Goal: Task Accomplishment & Management: Use online tool/utility

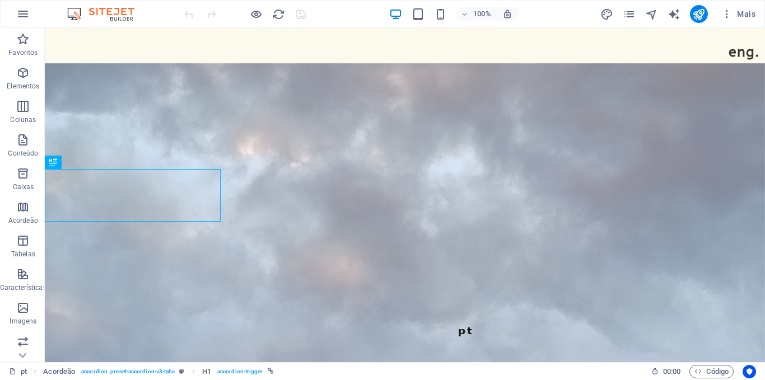
scroll to position [837, 0]
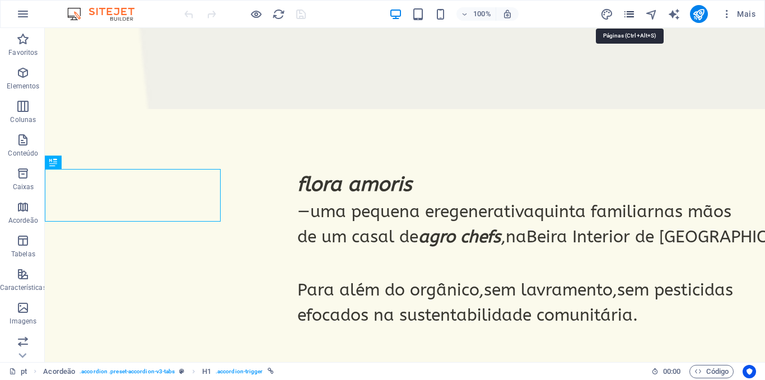
click at [623, 11] on icon "pages" at bounding box center [629, 14] width 13 height 13
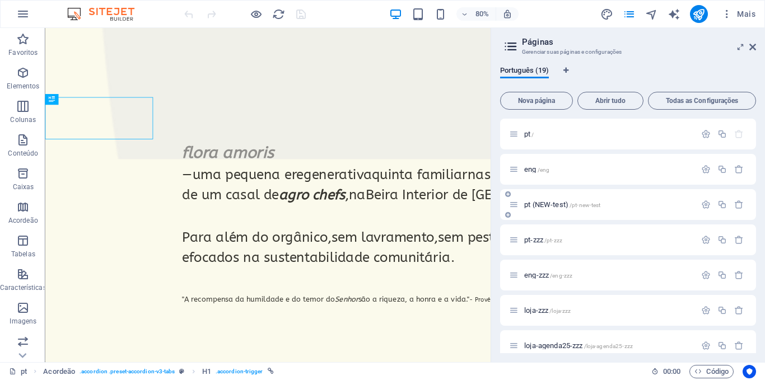
click at [560, 206] on span "pt (NEW-test) /pt-new-test" at bounding box center [562, 205] width 76 height 8
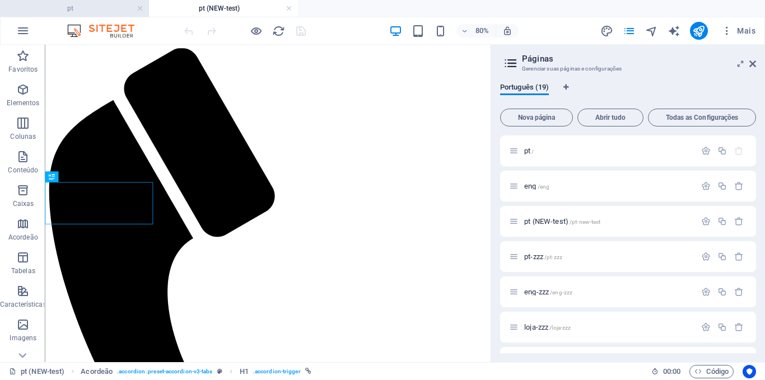
scroll to position [765, 0]
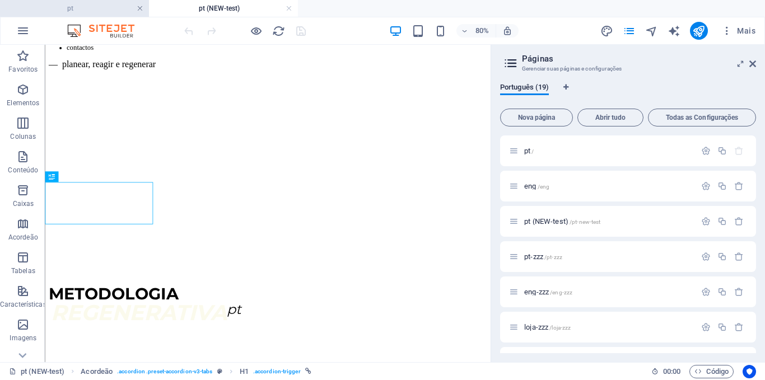
click at [141, 7] on link at bounding box center [140, 8] width 7 height 11
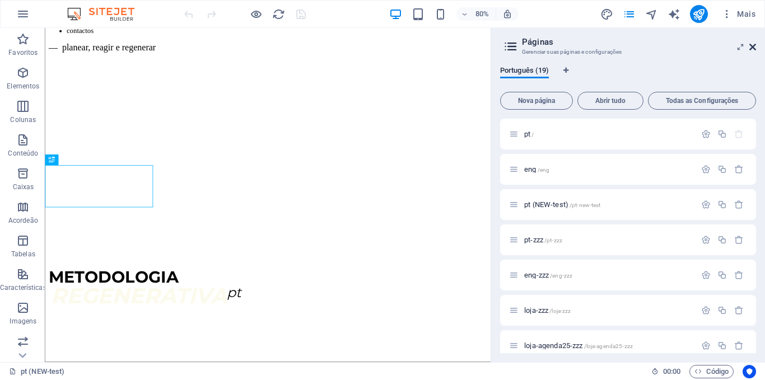
click at [753, 46] on icon at bounding box center [752, 47] width 7 height 9
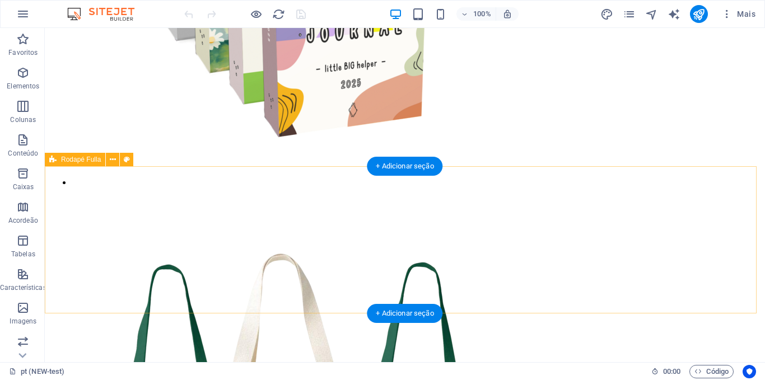
scroll to position [2832, 0]
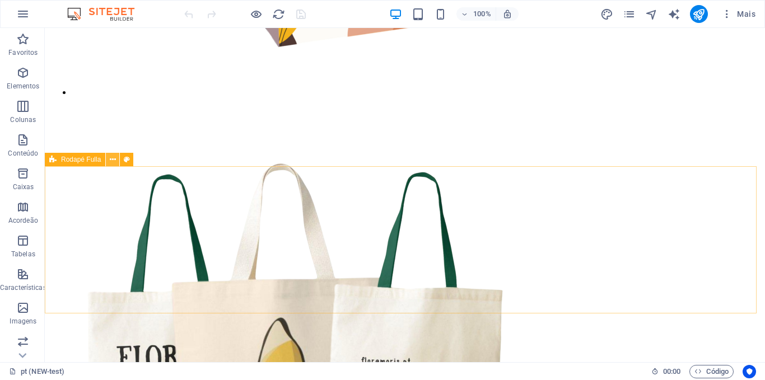
click at [115, 162] on icon at bounding box center [113, 160] width 6 height 12
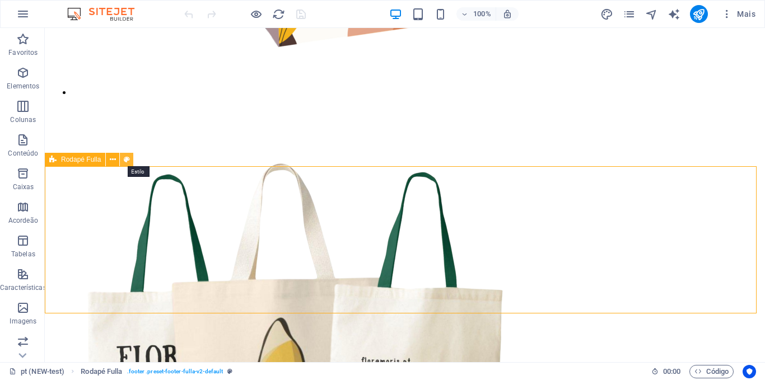
click at [124, 164] on icon at bounding box center [127, 160] width 6 height 12
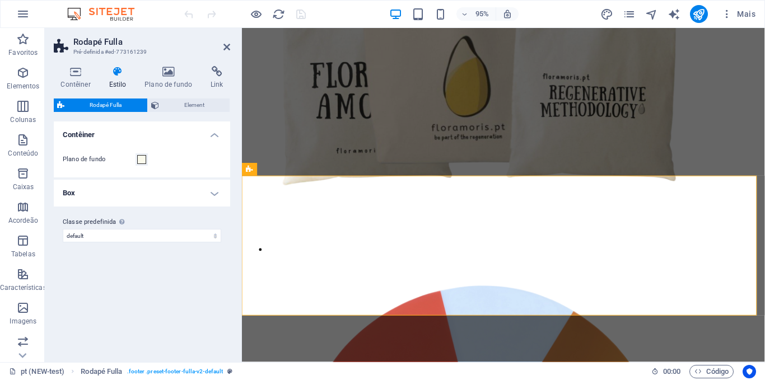
scroll to position [2563, 0]
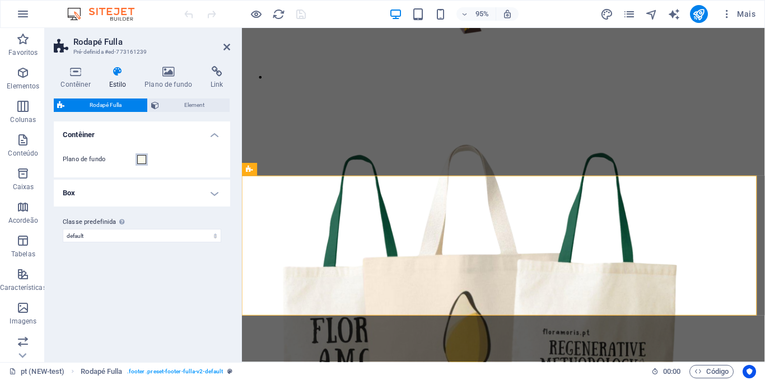
click at [139, 160] on span at bounding box center [141, 159] width 9 height 9
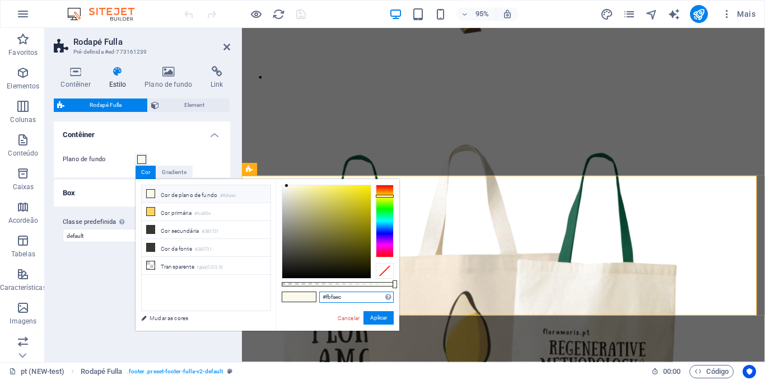
click at [333, 300] on input "#fbfaec" at bounding box center [356, 297] width 74 height 11
paste input "F7E5AF"
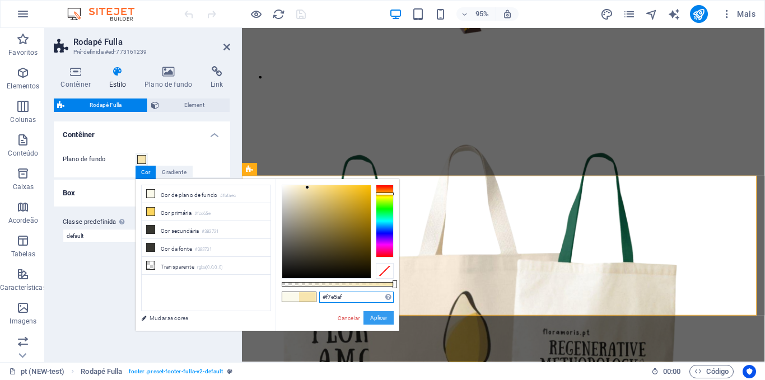
type input "#f7e5af"
click at [374, 315] on button "Aplicar" at bounding box center [379, 317] width 30 height 13
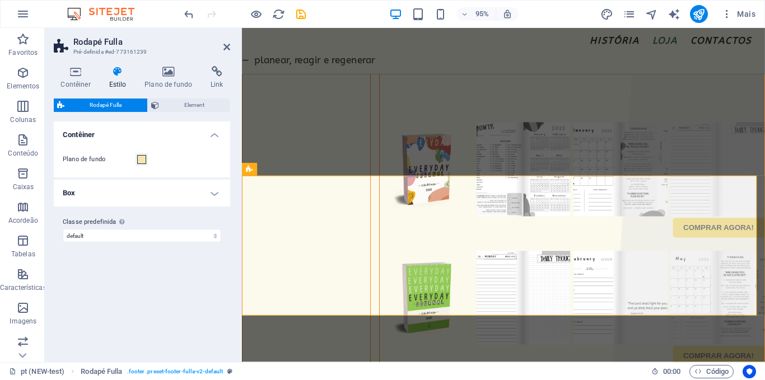
click at [160, 191] on h4 "Box" at bounding box center [142, 193] width 176 height 27
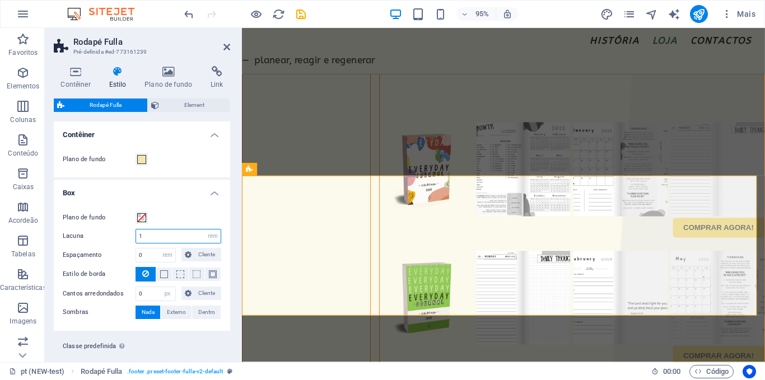
click at [156, 232] on input "1" at bounding box center [178, 236] width 85 height 13
type input "0"
click at [174, 210] on div "Plano de fundo Lacuna 0 px rem % vh vw Espaçamento 0 px rem % vh vw Cliente Cli…" at bounding box center [142, 265] width 181 height 131
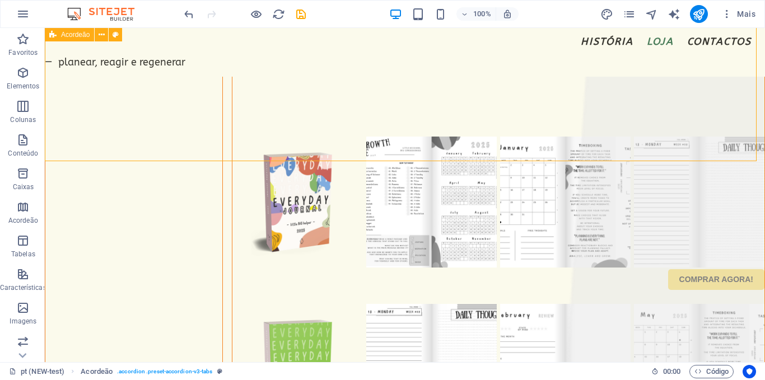
scroll to position [2823, 0]
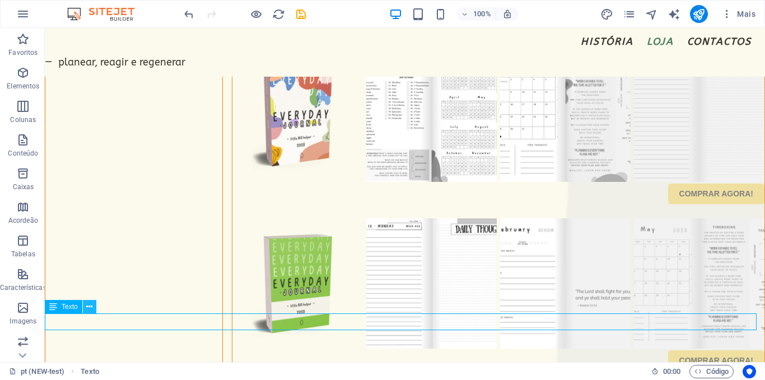
click at [89, 313] on icon at bounding box center [89, 307] width 6 height 12
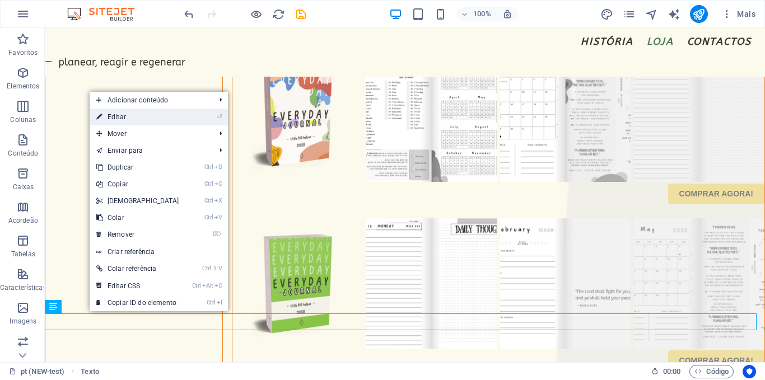
click at [185, 117] on li "⏎ Editar" at bounding box center [159, 117] width 138 height 17
click at [172, 114] on link "⏎ Editar" at bounding box center [138, 117] width 96 height 17
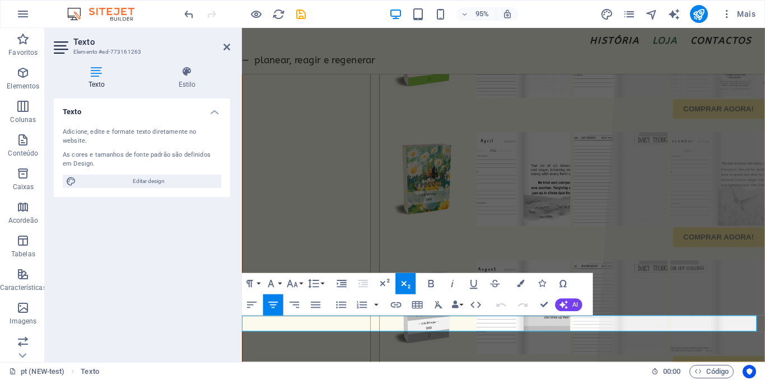
scroll to position [2554, 0]
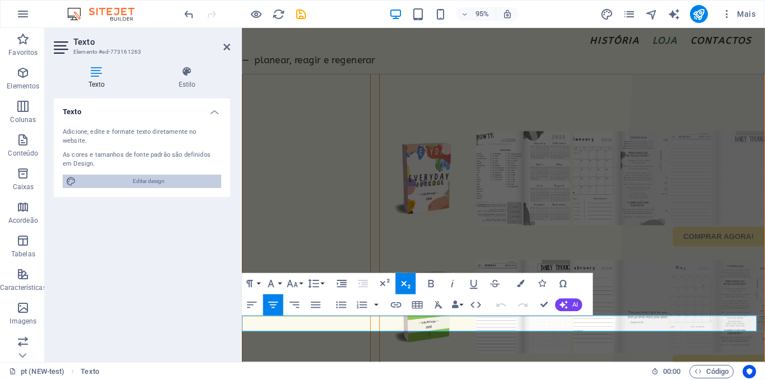
click at [156, 175] on span "Editar design" at bounding box center [149, 181] width 138 height 13
select select "ease-in-out"
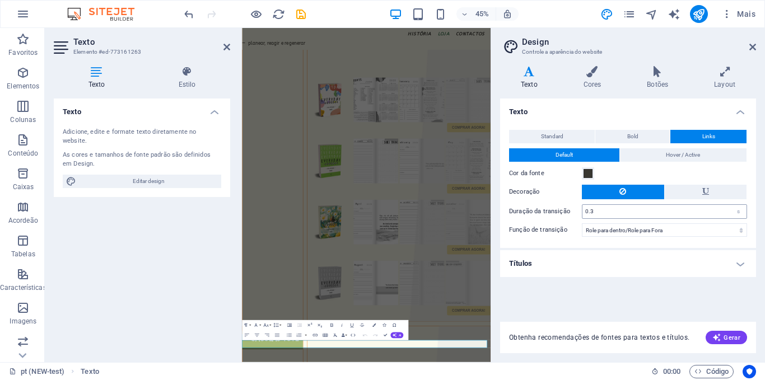
scroll to position [2166, 0]
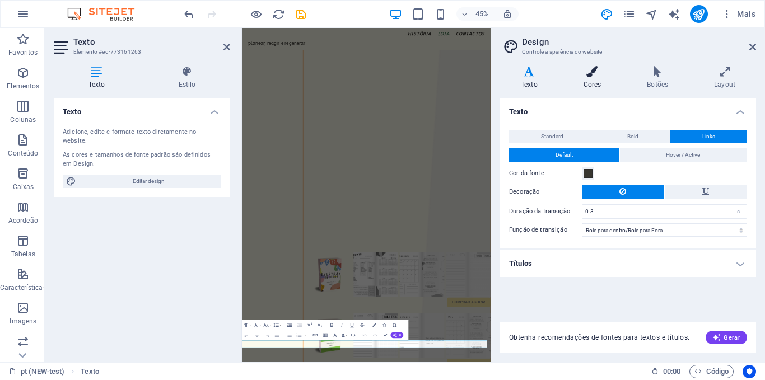
click at [589, 82] on h4 "Cores" at bounding box center [595, 78] width 64 height 24
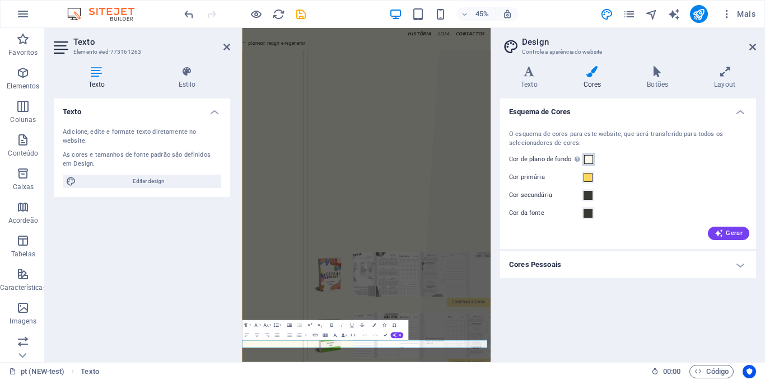
click at [590, 162] on span at bounding box center [588, 159] width 9 height 9
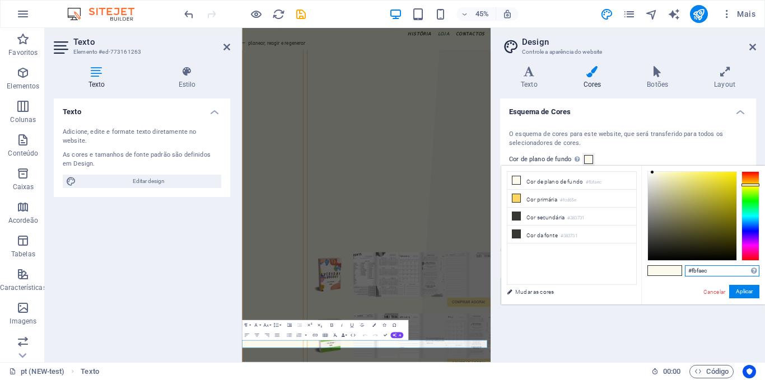
click at [704, 273] on input "#fbfaec" at bounding box center [722, 271] width 74 height 11
paste input "F7E5AF"
type input "#f7e5af"
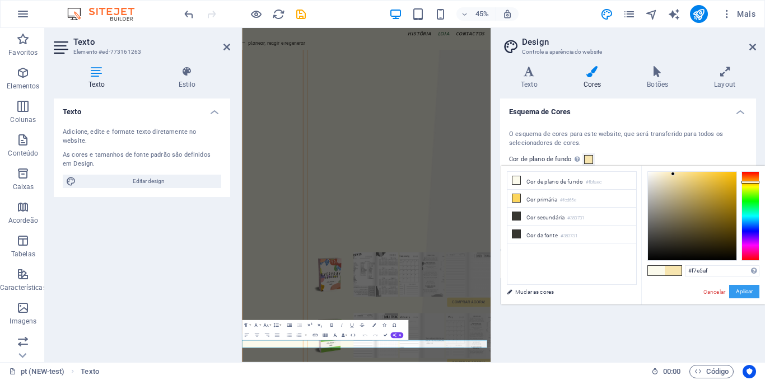
click at [737, 296] on button "Aplicar" at bounding box center [744, 291] width 30 height 13
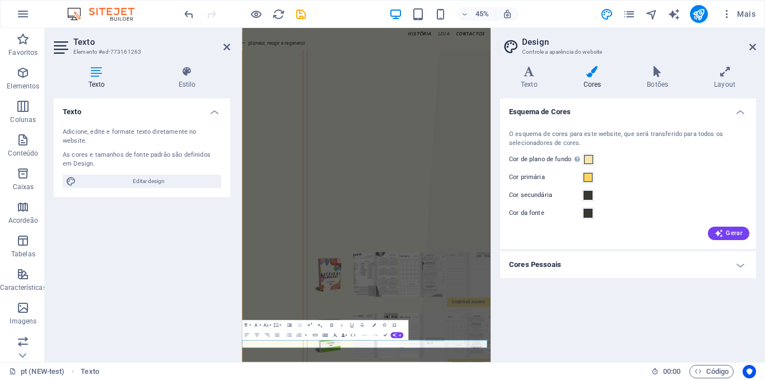
click at [608, 263] on h4 "Cores Pessoais" at bounding box center [628, 265] width 256 height 27
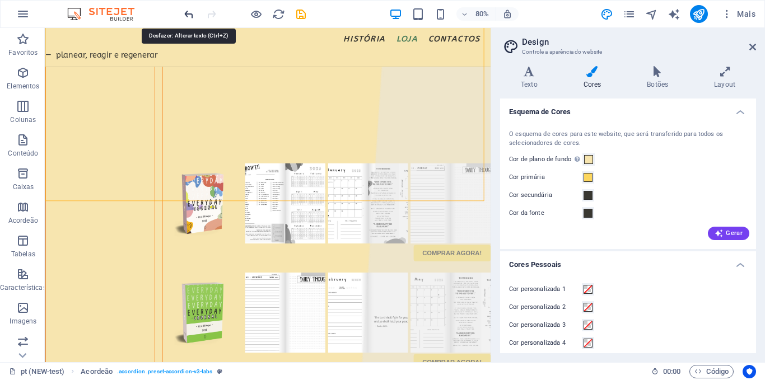
click at [190, 20] on icon "undo" at bounding box center [189, 14] width 13 height 13
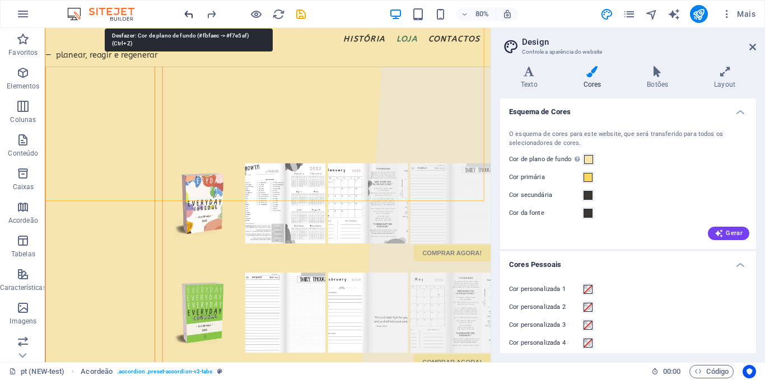
click at [190, 20] on icon "undo" at bounding box center [189, 14] width 13 height 13
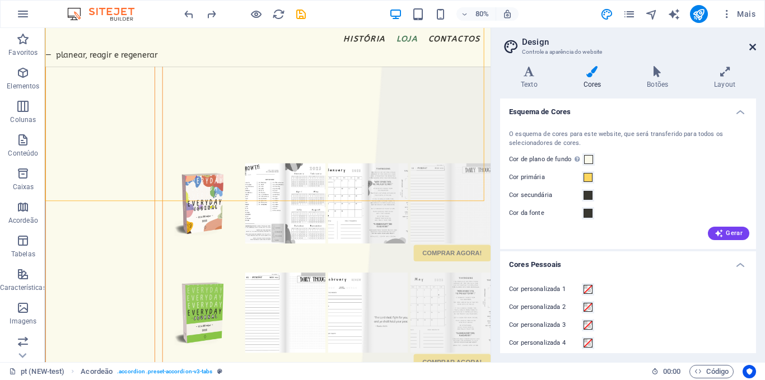
click at [752, 45] on icon at bounding box center [752, 47] width 7 height 9
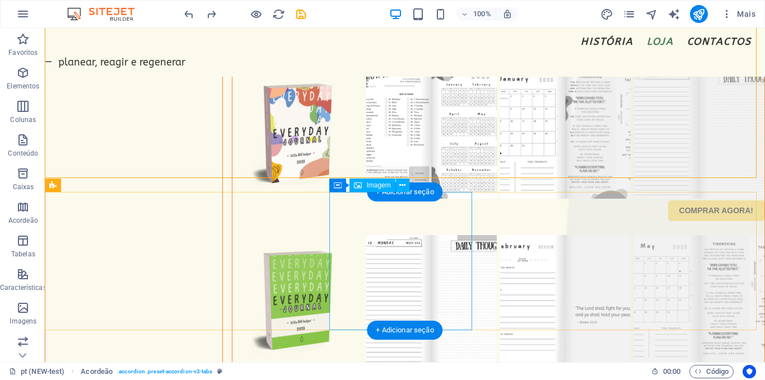
scroll to position [2823, 0]
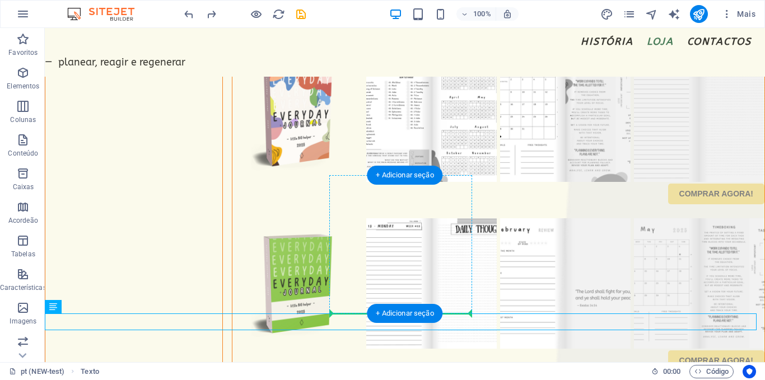
drag, startPoint x: 111, startPoint y: 333, endPoint x: 363, endPoint y: 305, distance: 253.6
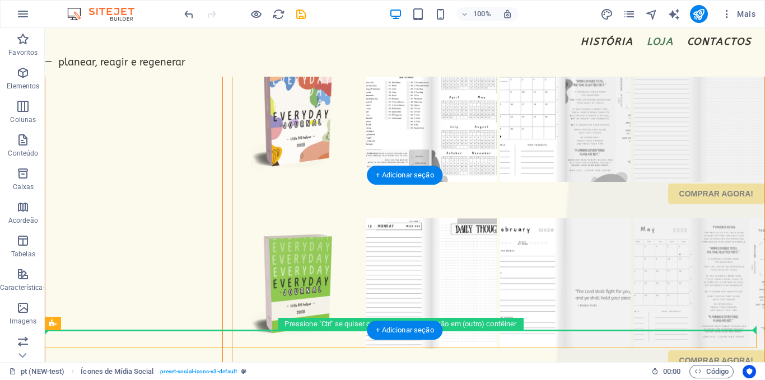
drag, startPoint x: 156, startPoint y: 351, endPoint x: 128, endPoint y: 301, distance: 57.5
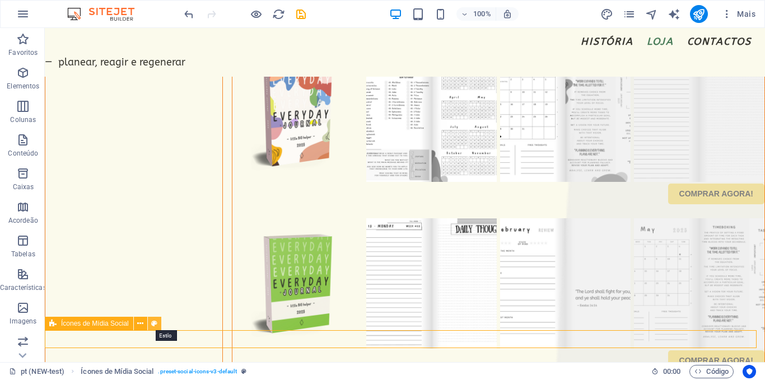
click at [156, 323] on icon at bounding box center [154, 324] width 6 height 12
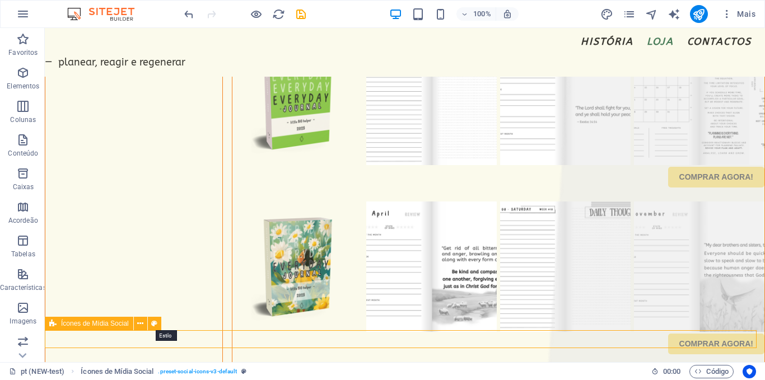
scroll to position [2554, 0]
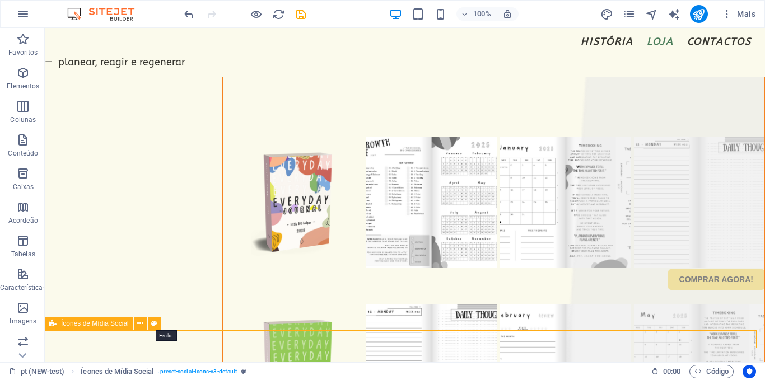
select select "rem"
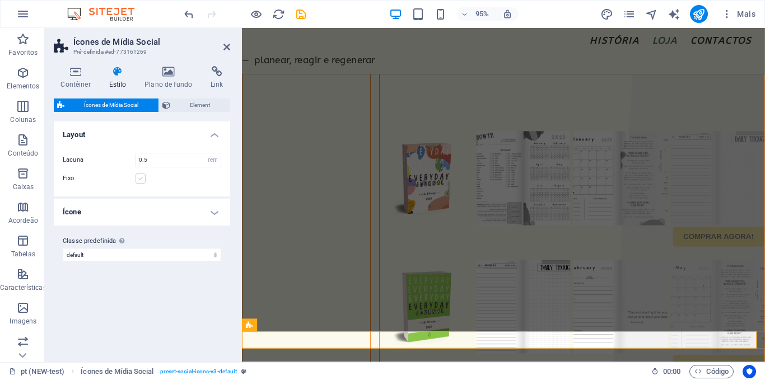
click at [143, 181] on label at bounding box center [141, 179] width 10 height 10
click at [0, 0] on input "Fixo" at bounding box center [0, 0] width 0 height 0
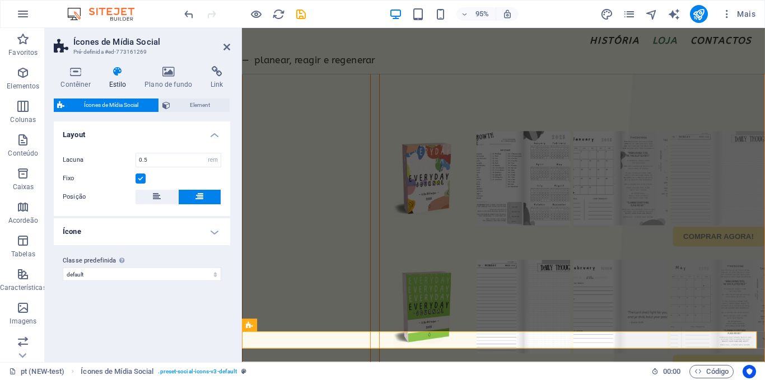
click at [143, 181] on label at bounding box center [141, 179] width 10 height 10
click at [0, 0] on input "Fixo" at bounding box center [0, 0] width 0 height 0
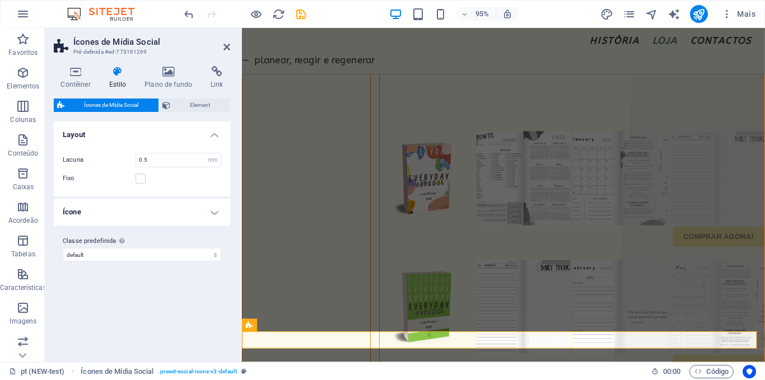
click at [180, 213] on h4 "Ícone" at bounding box center [142, 212] width 176 height 27
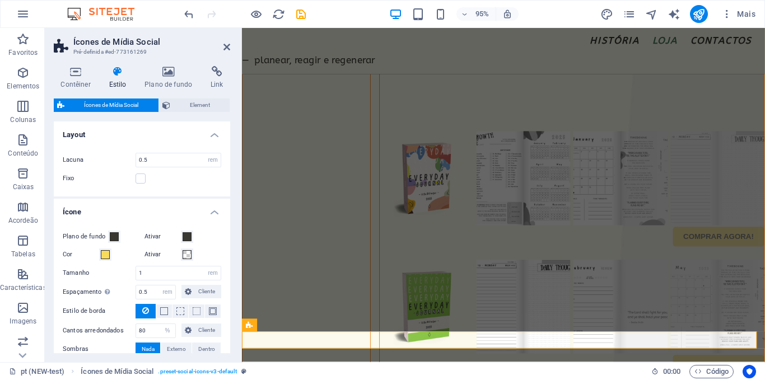
scroll to position [59, 0]
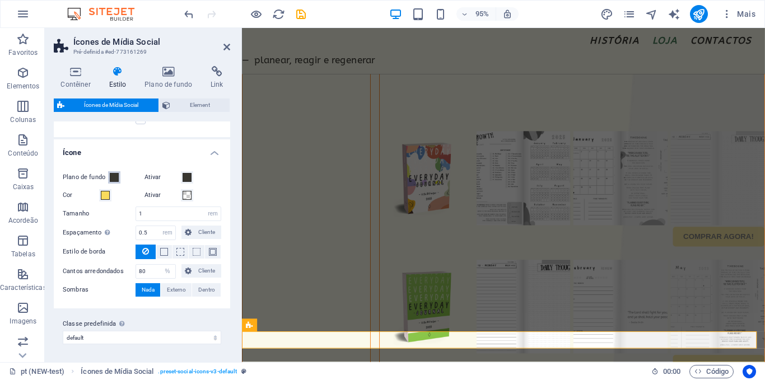
click at [115, 174] on span at bounding box center [114, 177] width 9 height 9
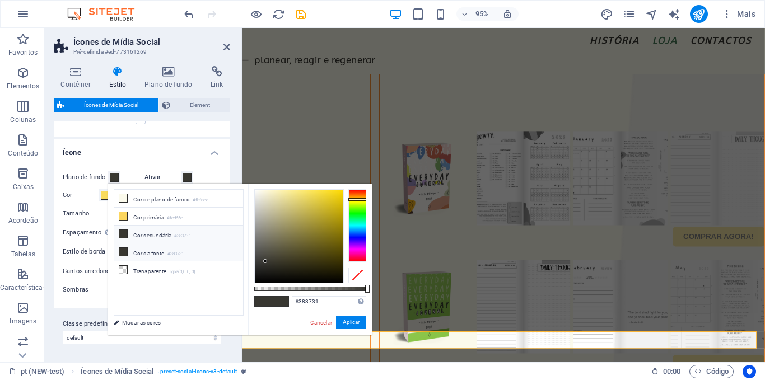
click at [194, 241] on li "Cor secundária #383731" at bounding box center [178, 235] width 129 height 18
click at [186, 177] on span at bounding box center [187, 177] width 9 height 9
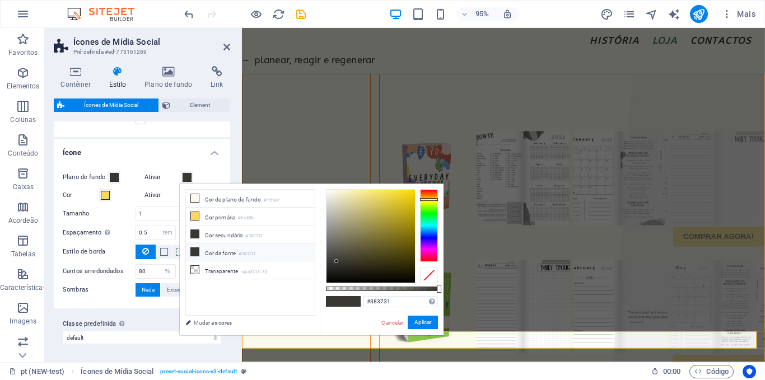
click at [146, 152] on h4 "Ícone" at bounding box center [142, 149] width 176 height 20
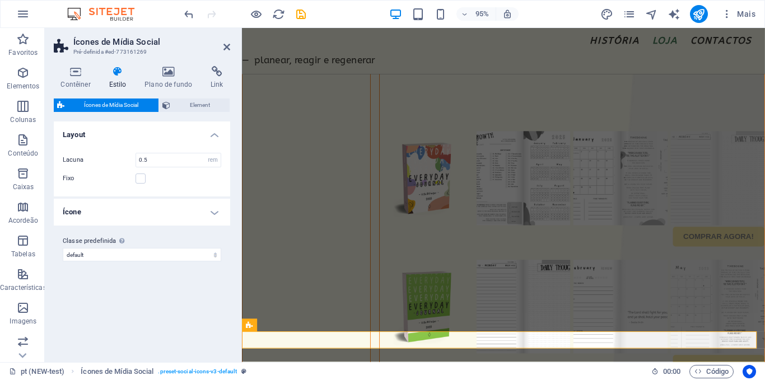
scroll to position [0, 0]
click at [106, 211] on h4 "Ícone" at bounding box center [142, 212] width 176 height 27
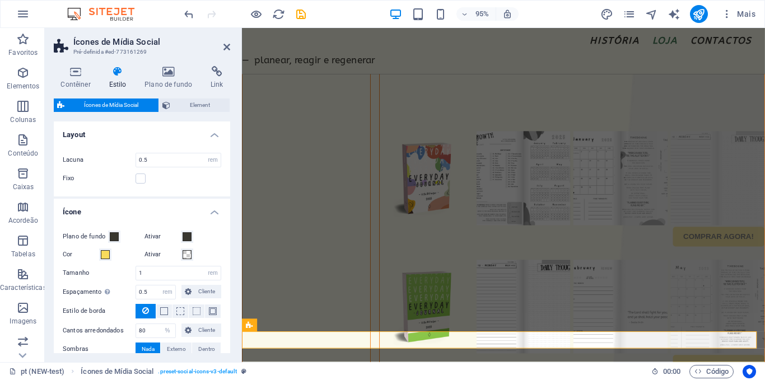
scroll to position [59, 0]
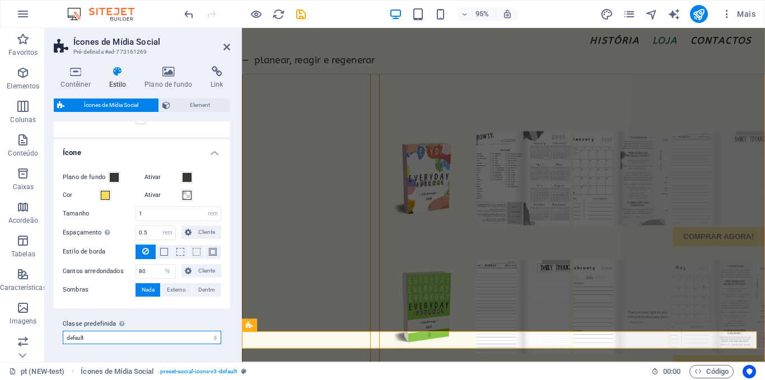
click at [108, 337] on select "default Adicionar classe predefinida" at bounding box center [142, 337] width 159 height 13
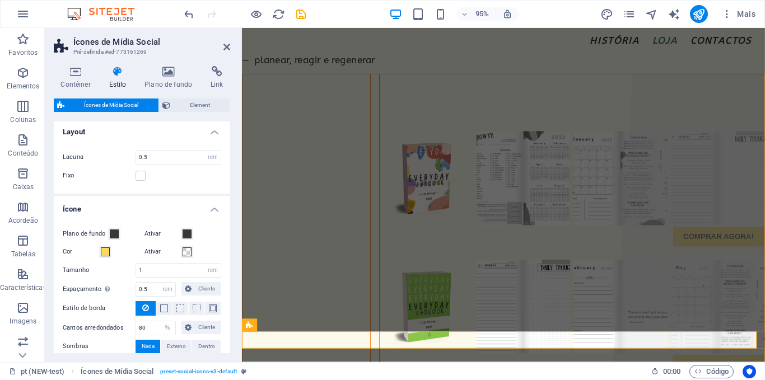
scroll to position [0, 0]
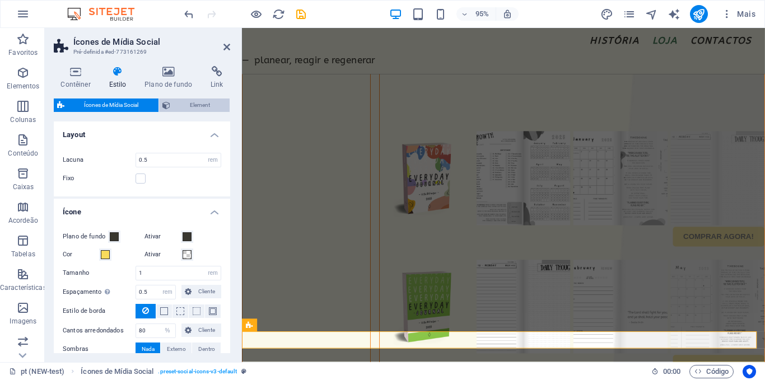
click at [188, 102] on span "Element" at bounding box center [200, 105] width 53 height 13
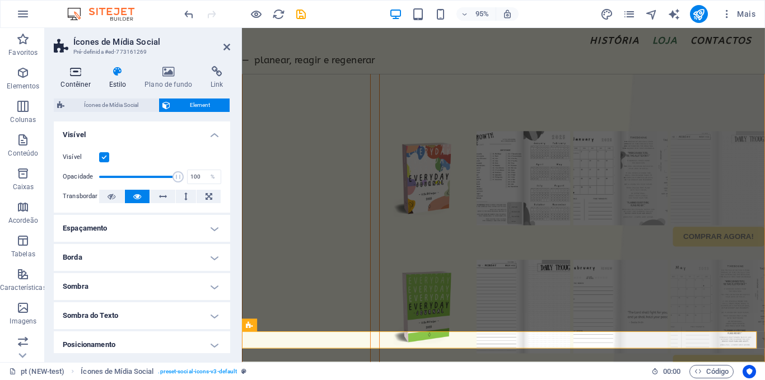
click at [81, 78] on h4 "Contêiner" at bounding box center [78, 78] width 48 height 24
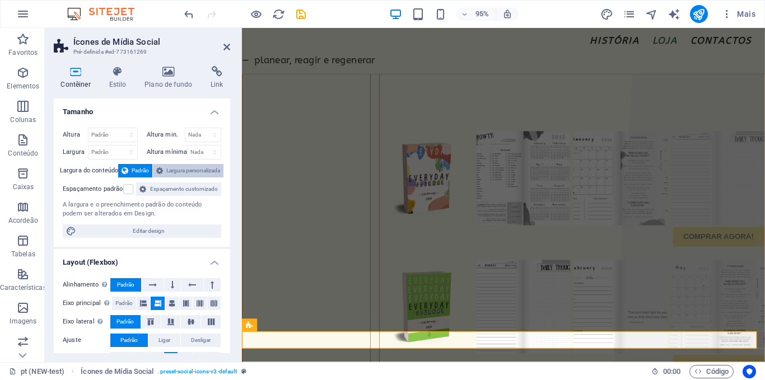
click at [193, 173] on span "Largura personalizada" at bounding box center [193, 170] width 54 height 13
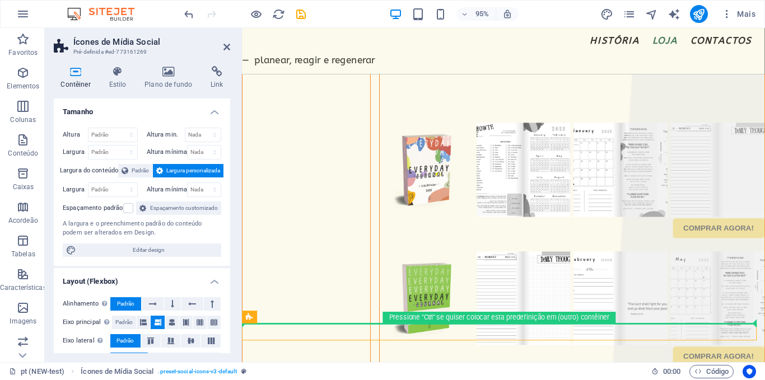
drag, startPoint x: 515, startPoint y: 345, endPoint x: 250, endPoint y: 311, distance: 267.1
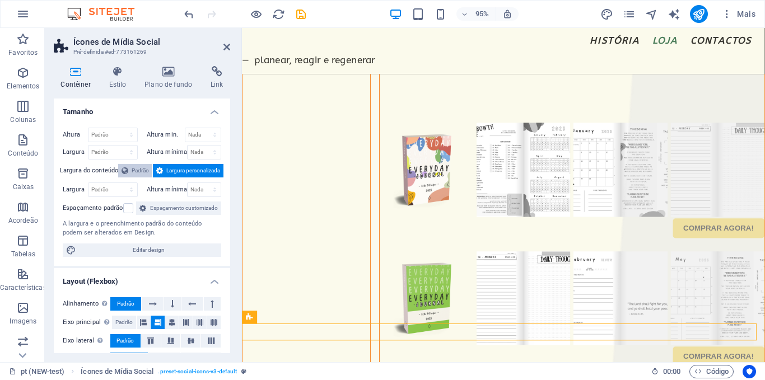
click at [137, 171] on span "Padrão" at bounding box center [140, 170] width 17 height 13
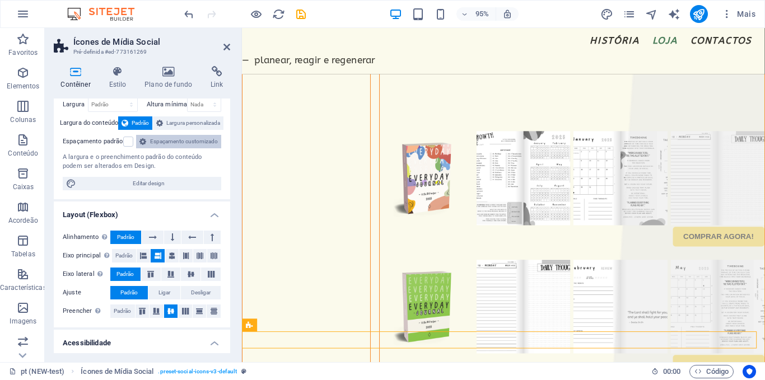
scroll to position [48, 0]
click at [147, 262] on button at bounding box center [143, 255] width 13 height 13
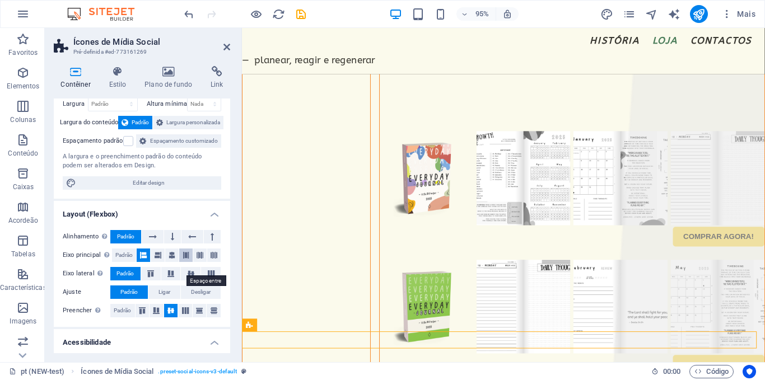
click at [179, 262] on button at bounding box center [185, 255] width 13 height 13
click at [194, 262] on button at bounding box center [199, 255] width 13 height 13
click at [212, 262] on icon at bounding box center [214, 255] width 7 height 13
click at [151, 262] on button at bounding box center [157, 255] width 13 height 13
click at [137, 262] on button at bounding box center [143, 255] width 13 height 13
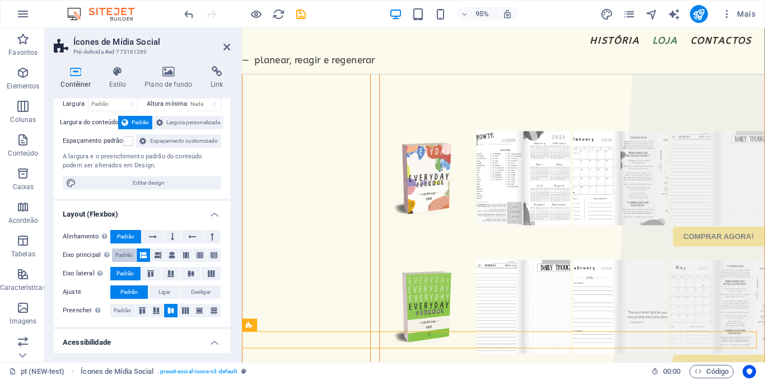
click at [118, 262] on span "Padrão" at bounding box center [123, 255] width 17 height 13
click at [140, 262] on icon at bounding box center [143, 255] width 7 height 13
click at [175, 277] on icon at bounding box center [170, 274] width 13 height 7
click at [147, 281] on button at bounding box center [151, 273] width 20 height 13
click at [184, 277] on icon at bounding box center [190, 274] width 13 height 7
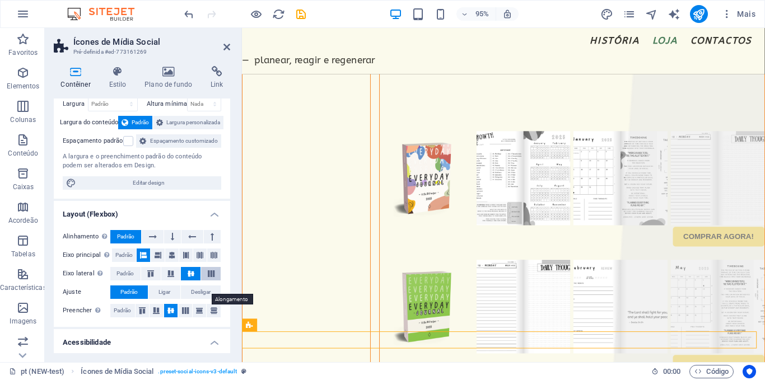
click at [211, 277] on icon at bounding box center [210, 274] width 13 height 7
click at [159, 299] on span "Ligar" at bounding box center [165, 292] width 12 height 13
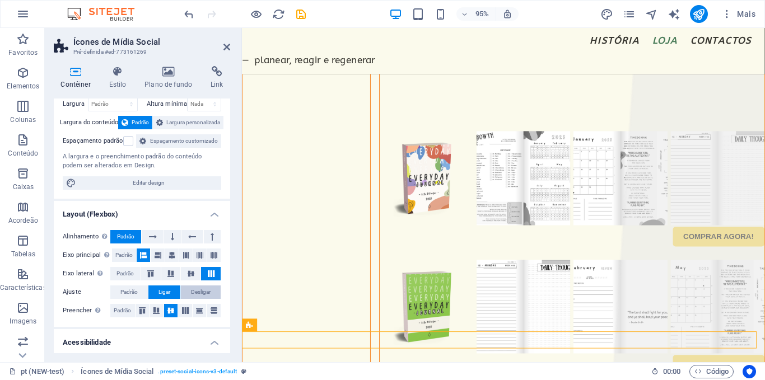
click at [184, 299] on button "Desligar" at bounding box center [201, 292] width 40 height 13
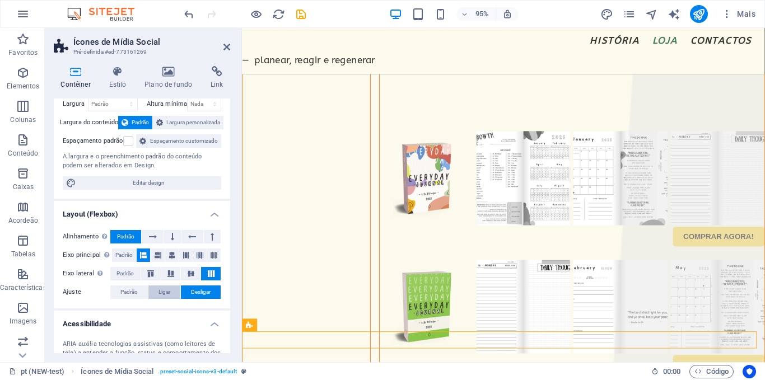
click at [155, 299] on button "Ligar" at bounding box center [164, 292] width 32 height 13
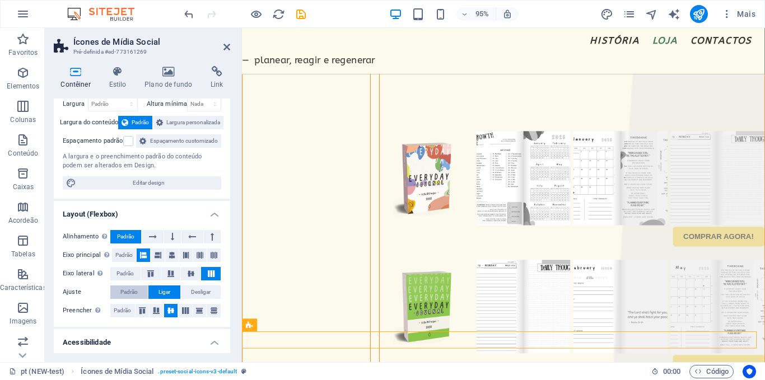
click at [131, 299] on span "Padrão" at bounding box center [128, 292] width 17 height 13
click at [144, 314] on icon at bounding box center [142, 311] width 13 height 7
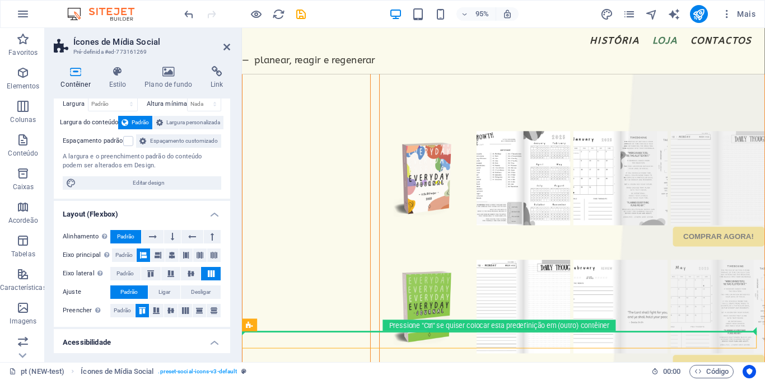
drag, startPoint x: 521, startPoint y: 350, endPoint x: 321, endPoint y: 326, distance: 201.9
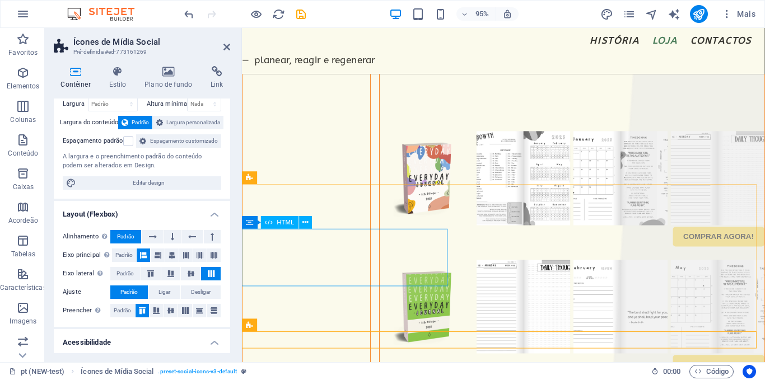
drag, startPoint x: 314, startPoint y: 350, endPoint x: 286, endPoint y: 285, distance: 71.3
click at [286, 285] on div "Menu HISTÓRIA loja contactos — planear, reagir e regenerar METODOLOGIA REGENERA…" at bounding box center [517, 154] width 551 height 5263
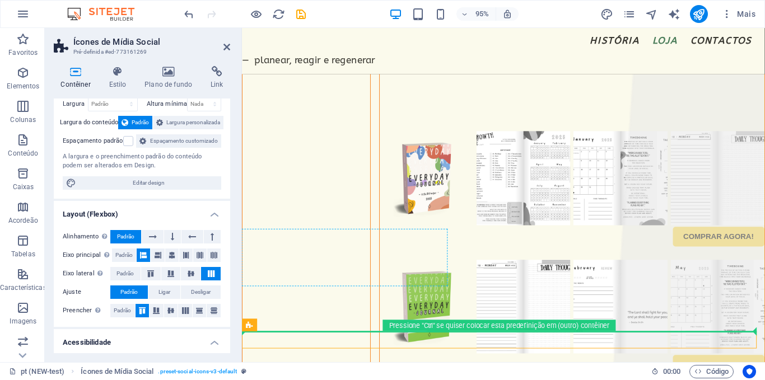
drag, startPoint x: 551, startPoint y: 355, endPoint x: 358, endPoint y: 278, distance: 207.4
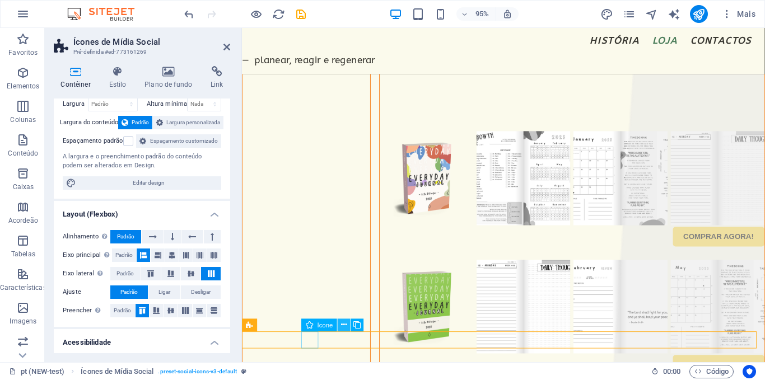
click at [347, 324] on icon at bounding box center [345, 325] width 6 height 11
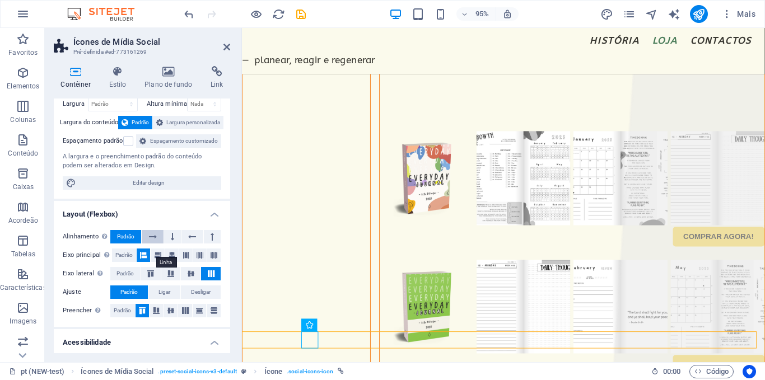
click at [155, 244] on icon at bounding box center [153, 236] width 8 height 13
click at [171, 244] on icon at bounding box center [172, 236] width 3 height 13
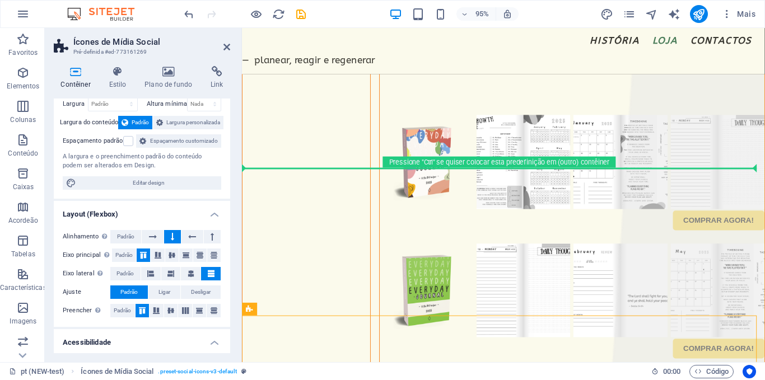
drag, startPoint x: 501, startPoint y: 340, endPoint x: 255, endPoint y: 204, distance: 281.1
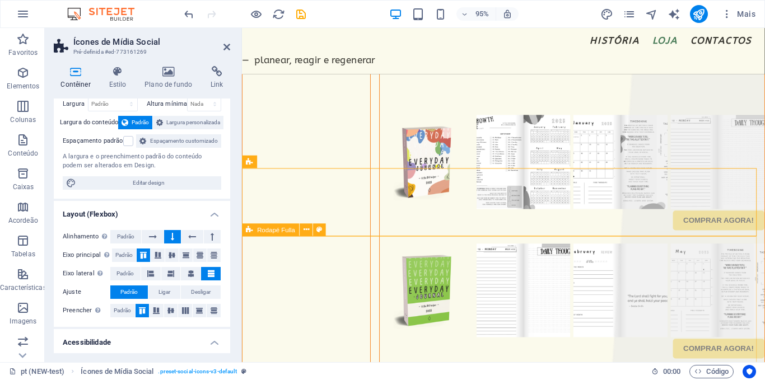
drag, startPoint x: 527, startPoint y: 186, endPoint x: 247, endPoint y: 293, distance: 299.3
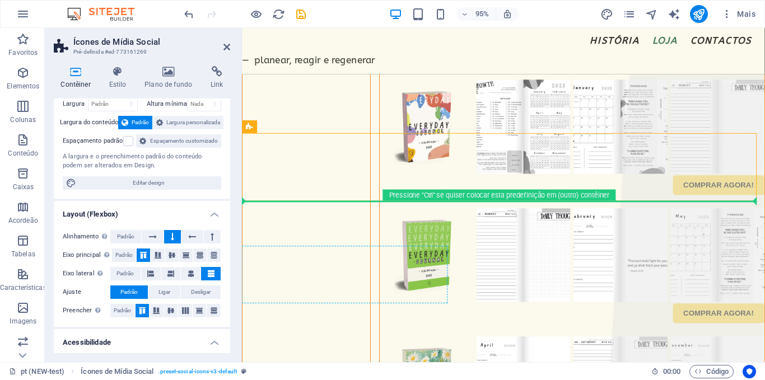
drag, startPoint x: 495, startPoint y: 156, endPoint x: 249, endPoint y: 272, distance: 271.6
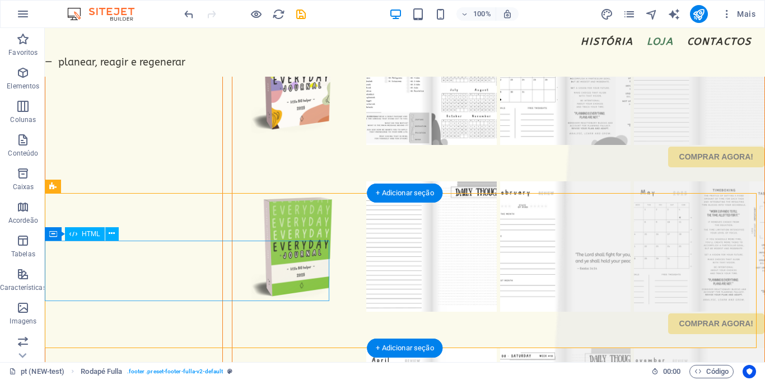
scroll to position [2877, 0]
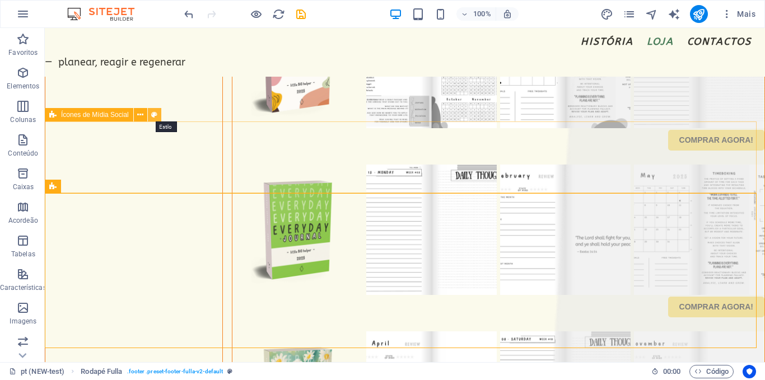
click at [157, 117] on icon at bounding box center [154, 115] width 6 height 12
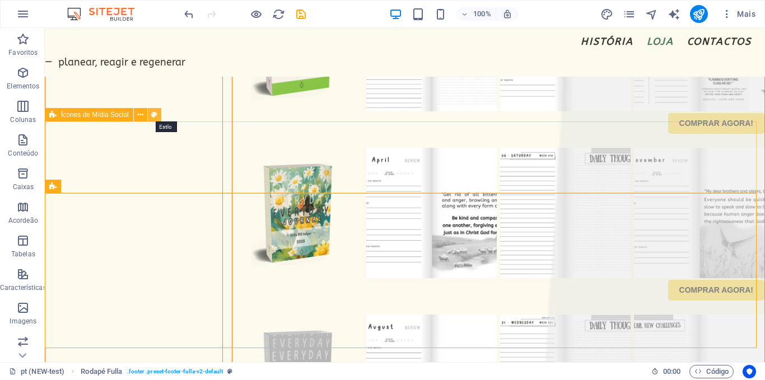
scroll to position [2607, 0]
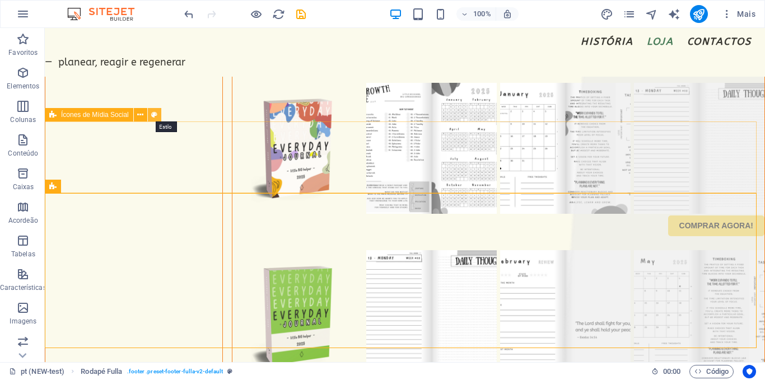
select select "rem"
select select "%"
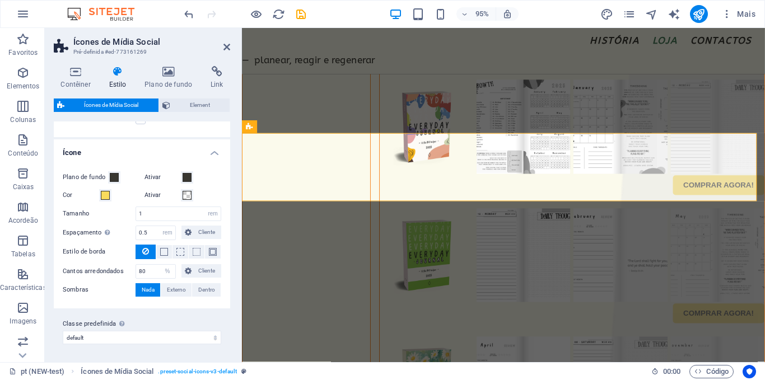
scroll to position [0, 0]
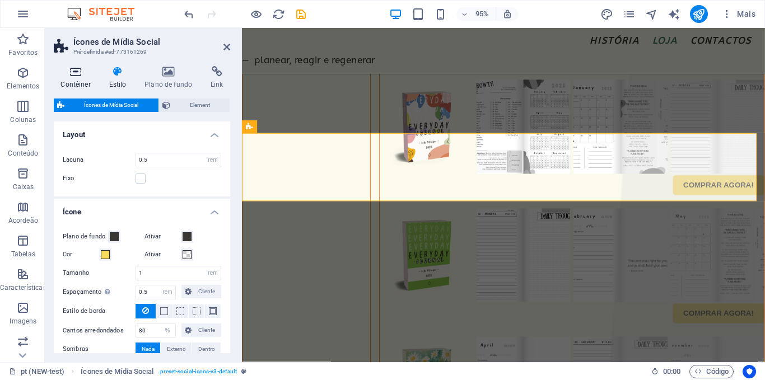
click at [87, 83] on h4 "Contêiner" at bounding box center [78, 78] width 48 height 24
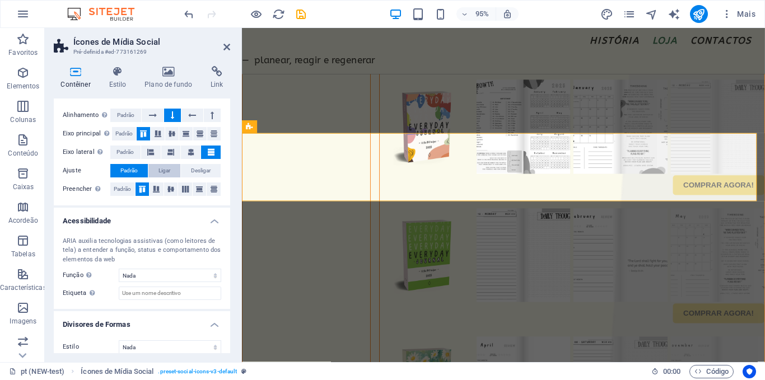
scroll to position [166, 0]
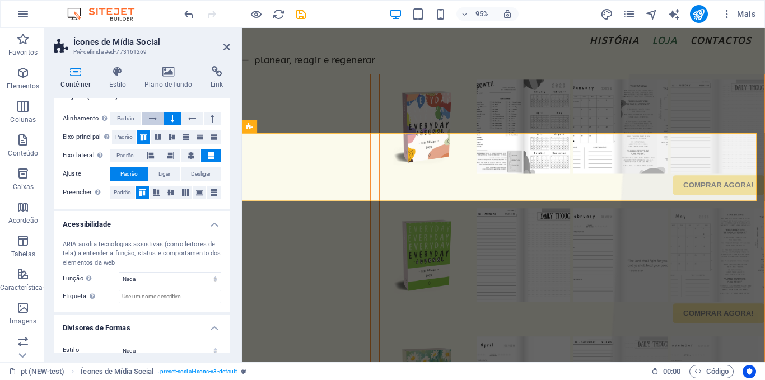
click at [153, 125] on icon at bounding box center [153, 118] width 8 height 13
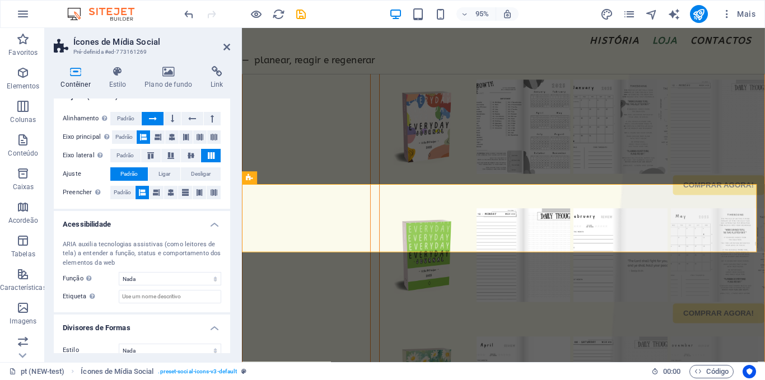
scroll to position [2554, 0]
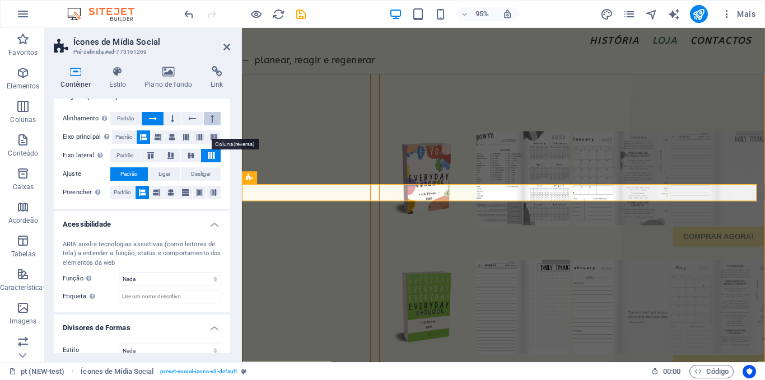
click at [211, 125] on icon at bounding box center [212, 118] width 3 height 13
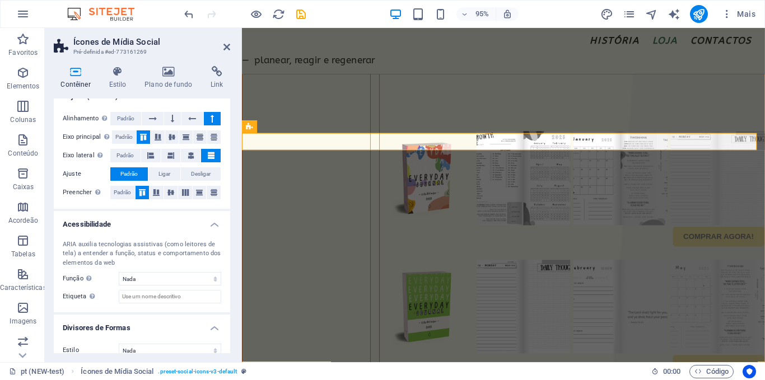
scroll to position [2607, 0]
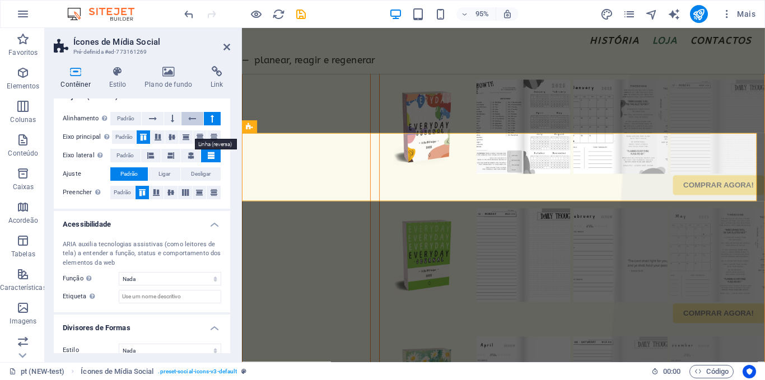
click at [192, 125] on icon at bounding box center [192, 118] width 8 height 13
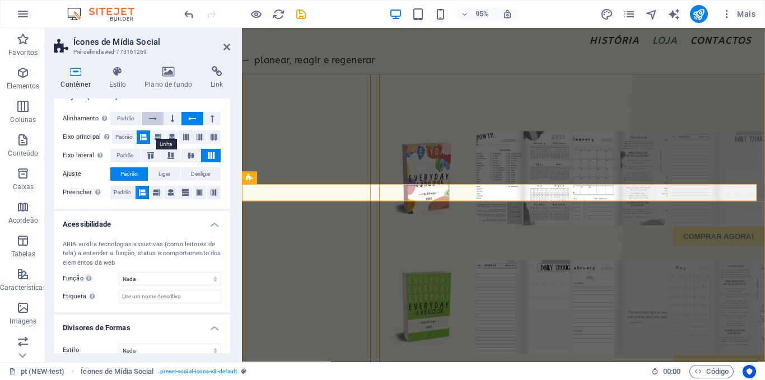
click at [154, 125] on icon at bounding box center [153, 118] width 8 height 13
click at [131, 125] on span "Padrão" at bounding box center [125, 118] width 17 height 13
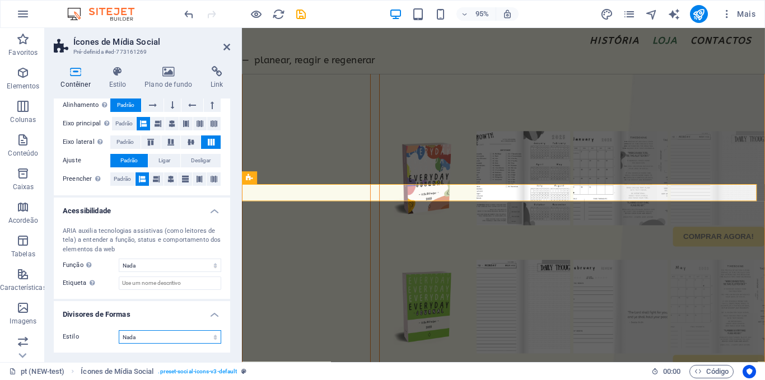
click at [147, 342] on select "Nada Triangulo Quadrado Diagonal Polígono 1 Polígono 2 Zigzag Multiplos Zigueza…" at bounding box center [170, 336] width 103 height 13
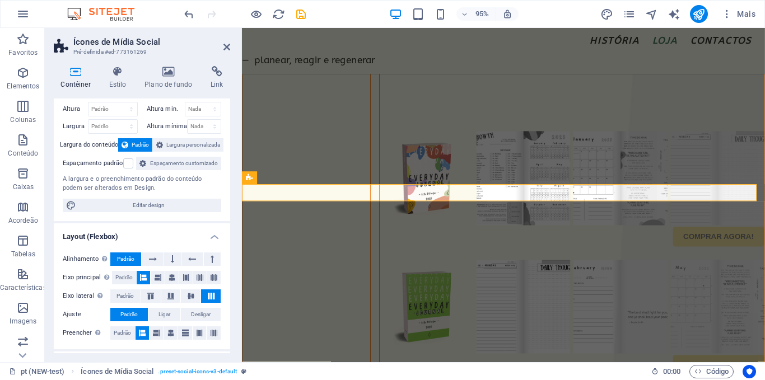
scroll to position [0, 0]
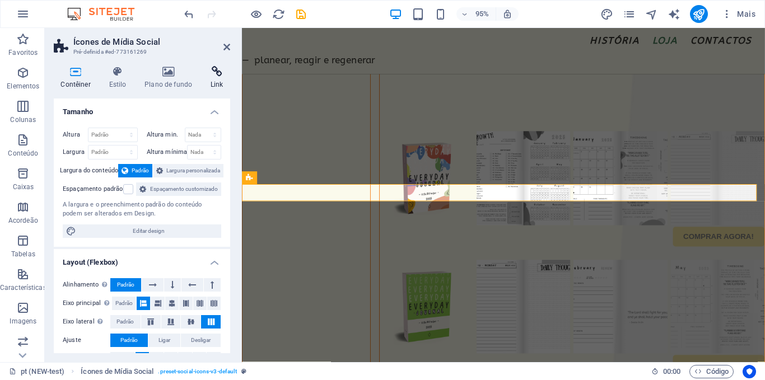
click at [217, 78] on h4 "Link" at bounding box center [217, 78] width 26 height 24
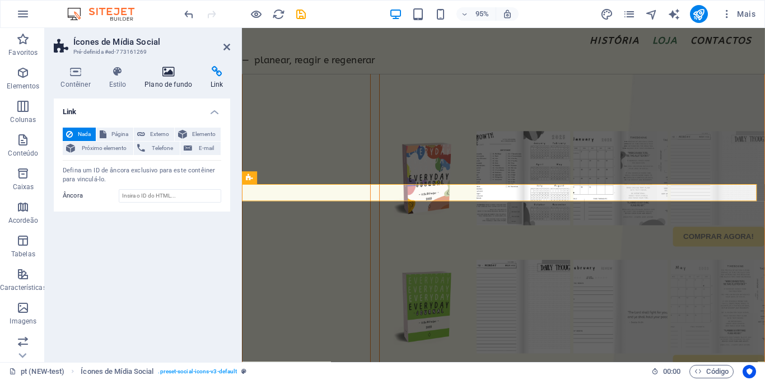
click at [166, 72] on icon at bounding box center [169, 71] width 62 height 11
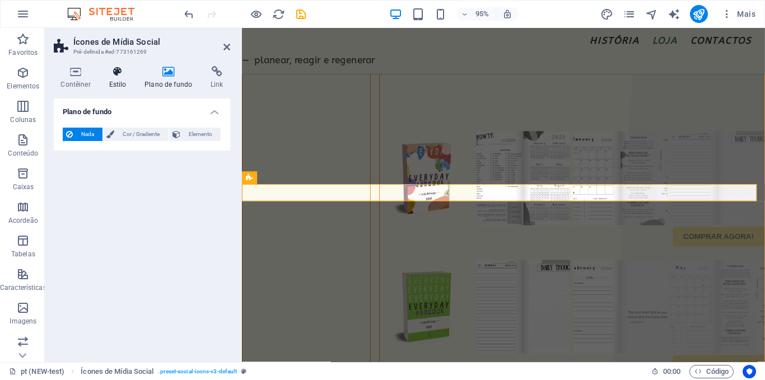
click at [116, 80] on h4 "Estilo" at bounding box center [120, 78] width 36 height 24
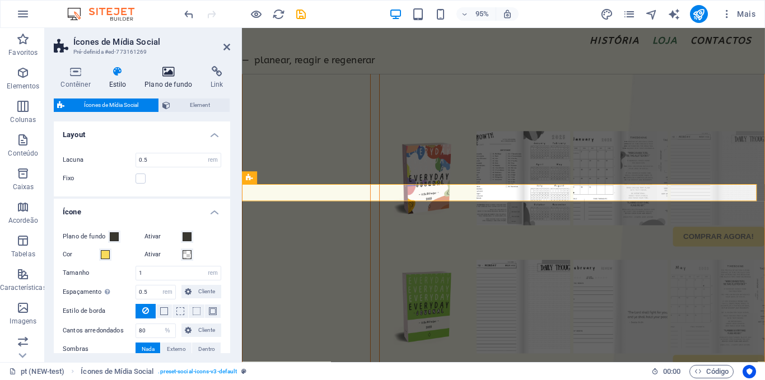
click at [160, 77] on icon at bounding box center [169, 71] width 62 height 11
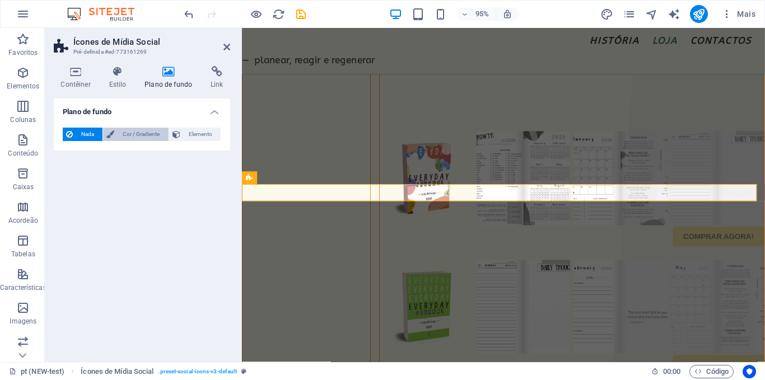
click at [131, 141] on span "Cor / Gradiente" at bounding box center [141, 134] width 47 height 13
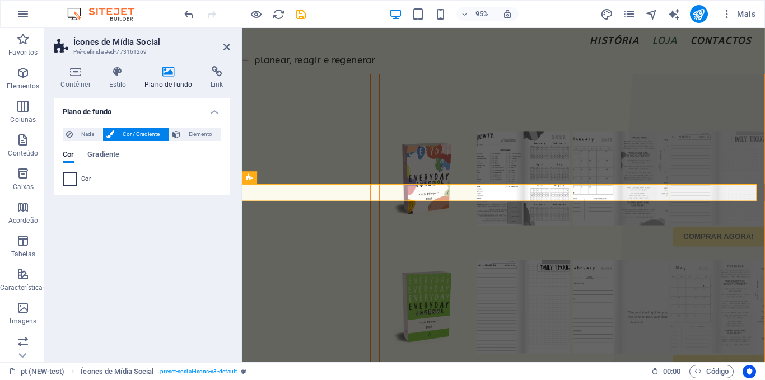
click at [66, 179] on span at bounding box center [70, 179] width 12 height 12
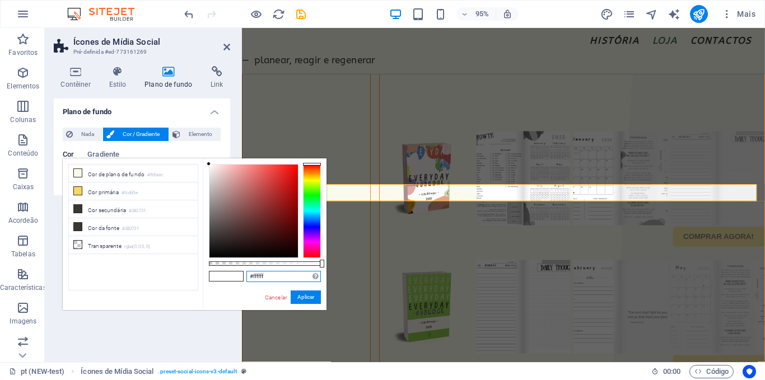
click at [258, 277] on input "#ffffff" at bounding box center [283, 276] width 74 height 11
paste input "F7E5AF"
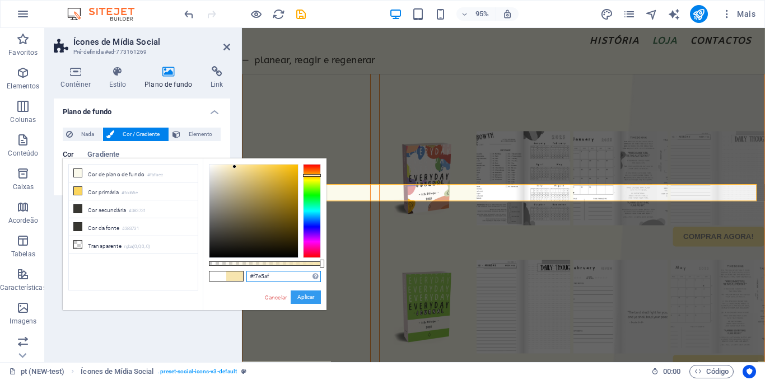
type input "#f7e5af"
click at [295, 297] on button "Aplicar" at bounding box center [306, 297] width 30 height 13
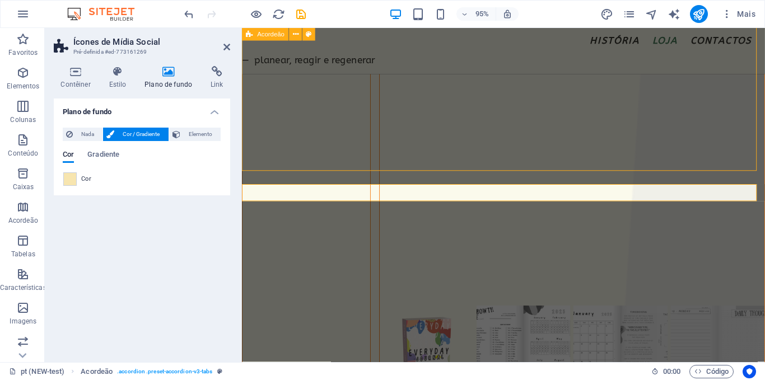
scroll to position [2823, 0]
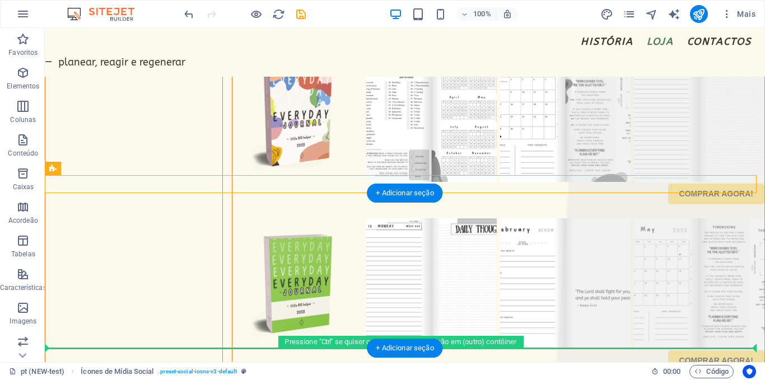
drag, startPoint x: 98, startPoint y: 198, endPoint x: 76, endPoint y: 321, distance: 125.2
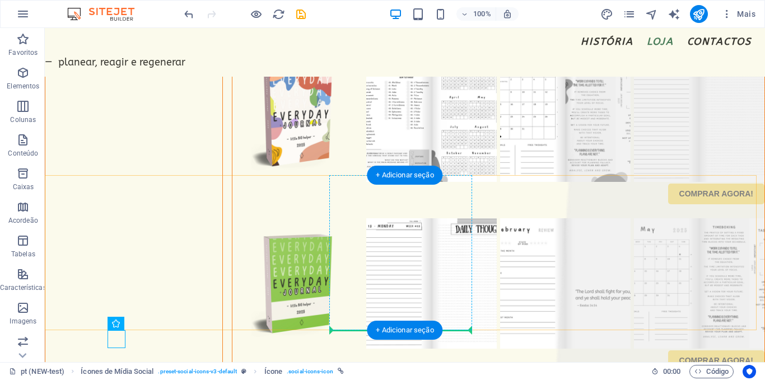
drag, startPoint x: 119, startPoint y: 325, endPoint x: 347, endPoint y: 302, distance: 228.6
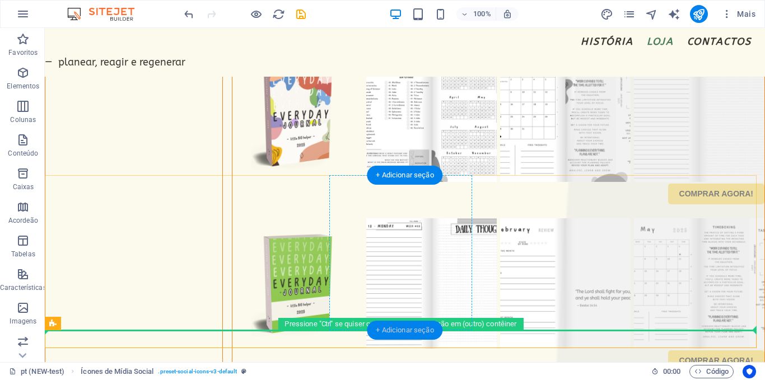
drag, startPoint x: 119, startPoint y: 322, endPoint x: 394, endPoint y: 325, distance: 275.0
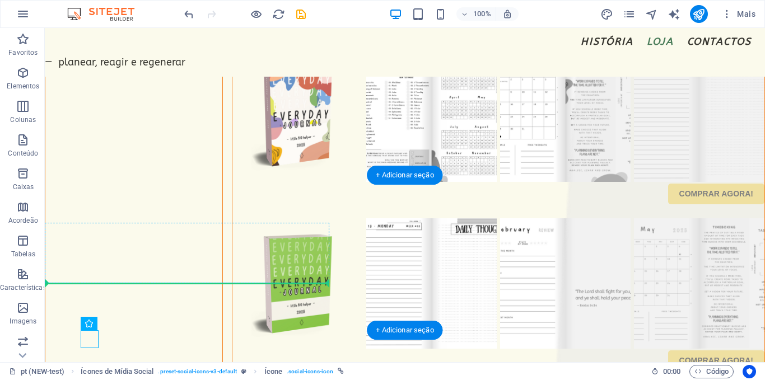
drag, startPoint x: 138, startPoint y: 351, endPoint x: 301, endPoint y: 273, distance: 180.9
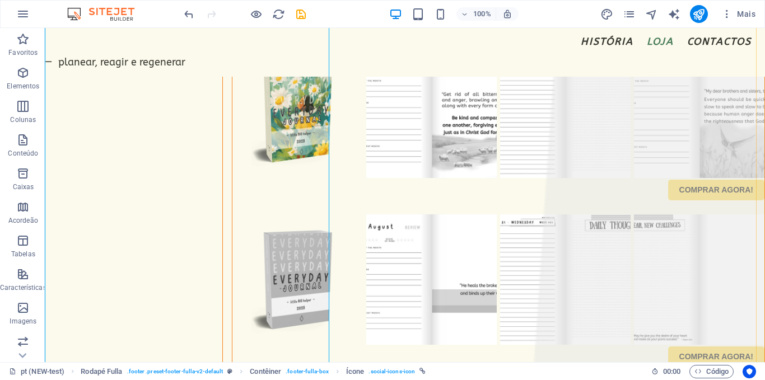
scroll to position [3184, 0]
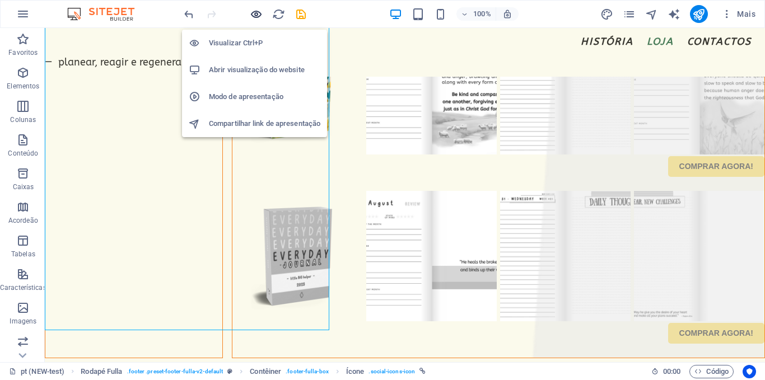
click at [252, 16] on icon "button" at bounding box center [256, 14] width 13 height 13
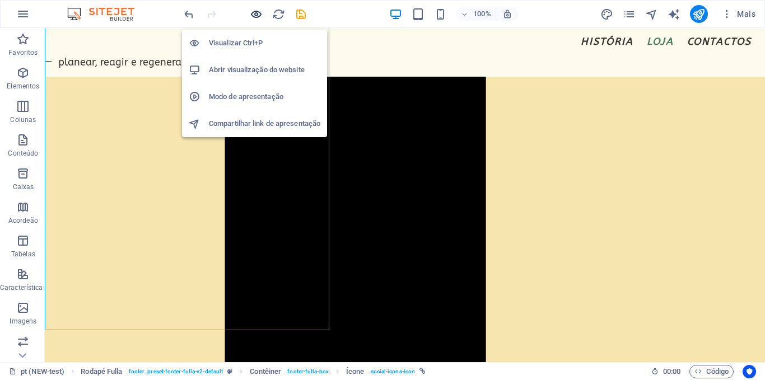
scroll to position [1546, 0]
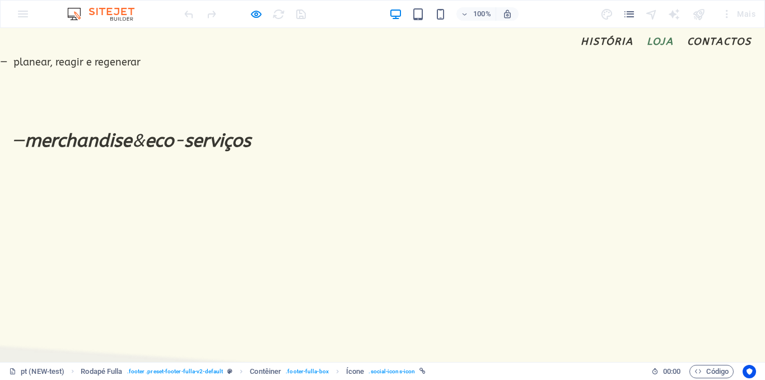
scroll to position [1214, 0]
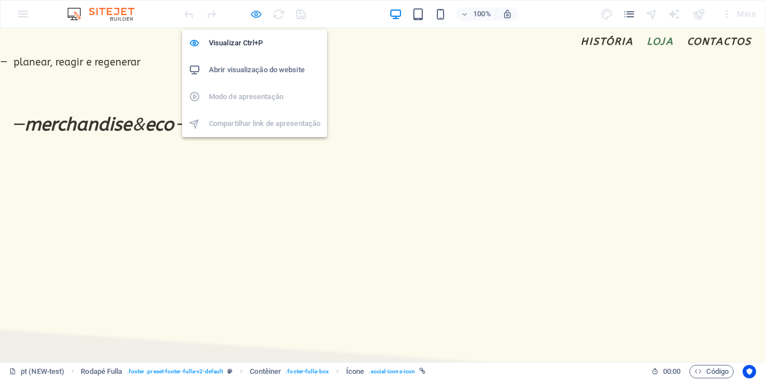
click at [259, 16] on icon "button" at bounding box center [256, 14] width 13 height 13
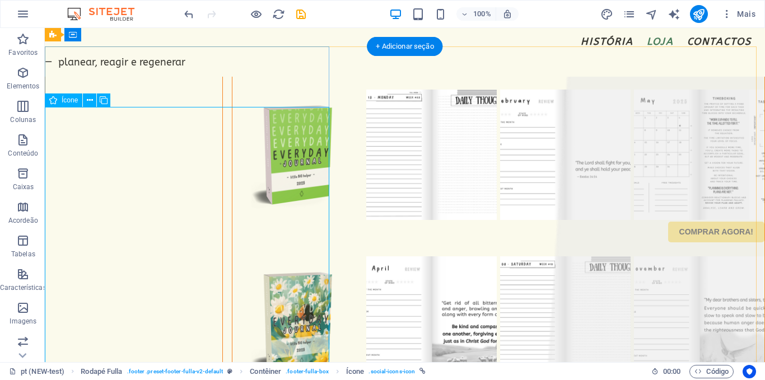
scroll to position [2951, 0]
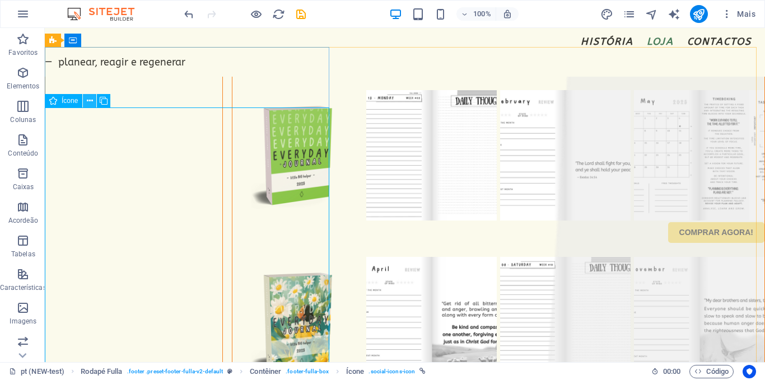
click at [90, 102] on icon at bounding box center [90, 101] width 6 height 12
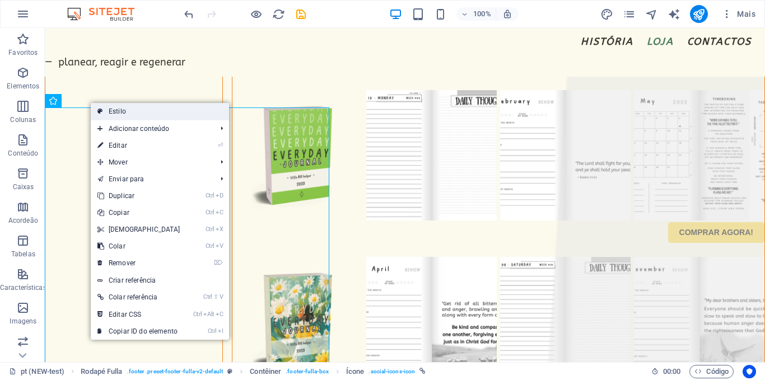
click at [105, 110] on link "Estilo" at bounding box center [160, 111] width 138 height 17
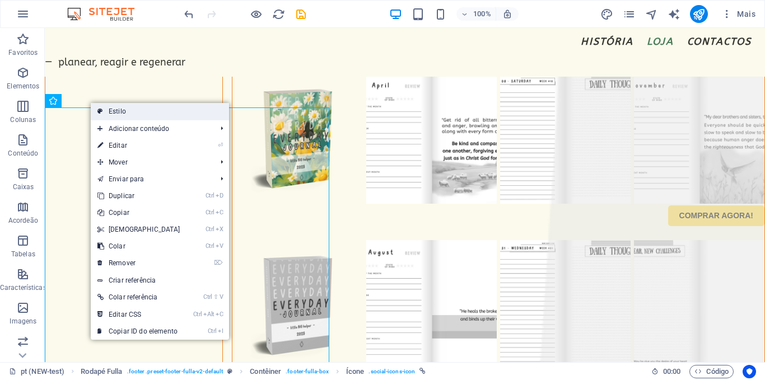
select select "rem"
select select "px"
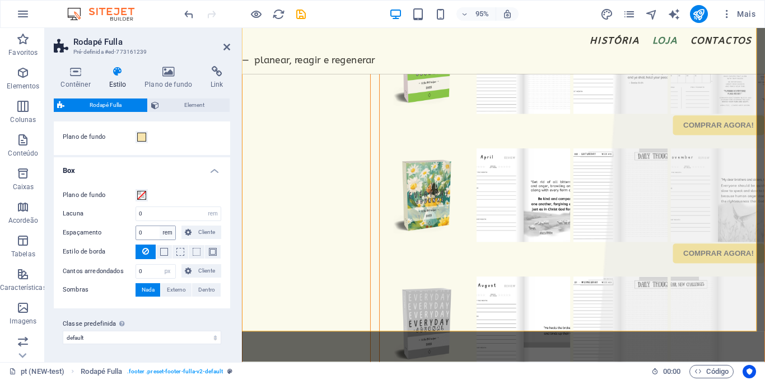
scroll to position [0, 0]
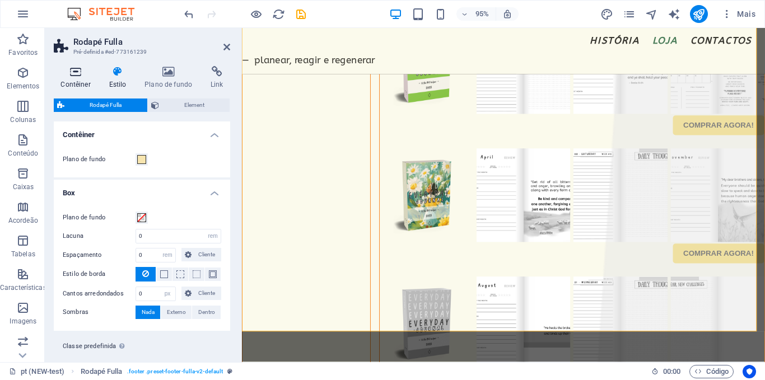
click at [81, 81] on h4 "Contêiner" at bounding box center [78, 78] width 48 height 24
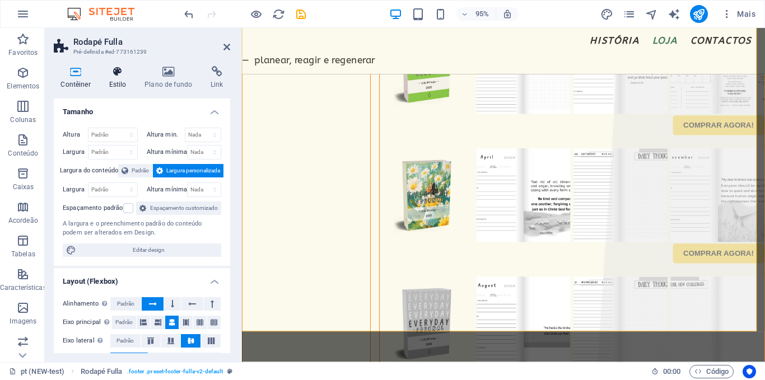
click at [128, 81] on h4 "Estilo" at bounding box center [120, 78] width 36 height 24
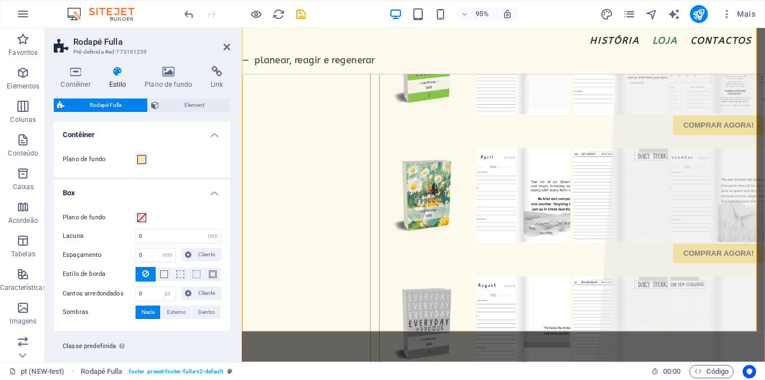
scroll to position [22, 0]
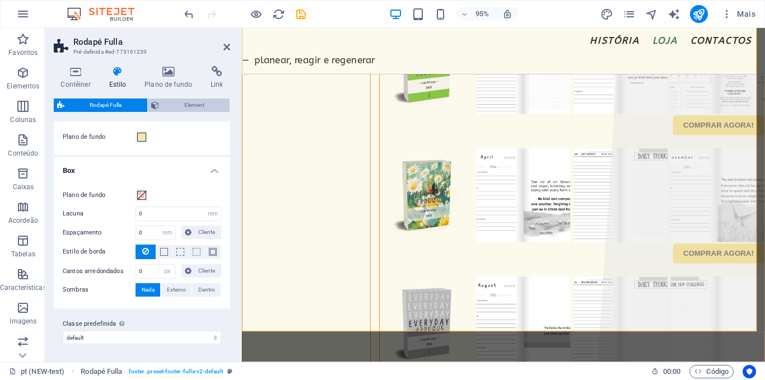
click at [180, 101] on span "Element" at bounding box center [194, 105] width 64 height 13
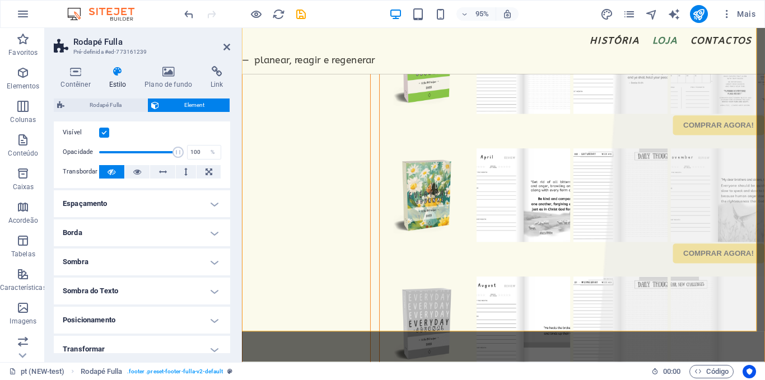
scroll to position [25, 0]
click at [137, 171] on icon at bounding box center [137, 171] width 8 height 13
click at [170, 174] on button at bounding box center [162, 171] width 25 height 13
click at [189, 174] on button at bounding box center [186, 171] width 21 height 13
click at [208, 173] on icon at bounding box center [209, 171] width 7 height 13
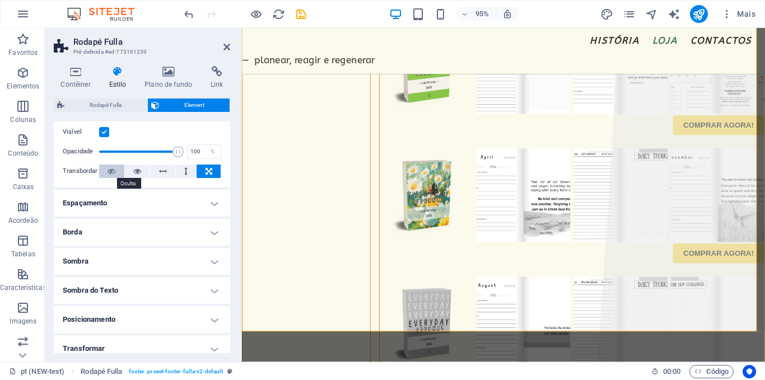
click at [117, 172] on button at bounding box center [111, 171] width 25 height 13
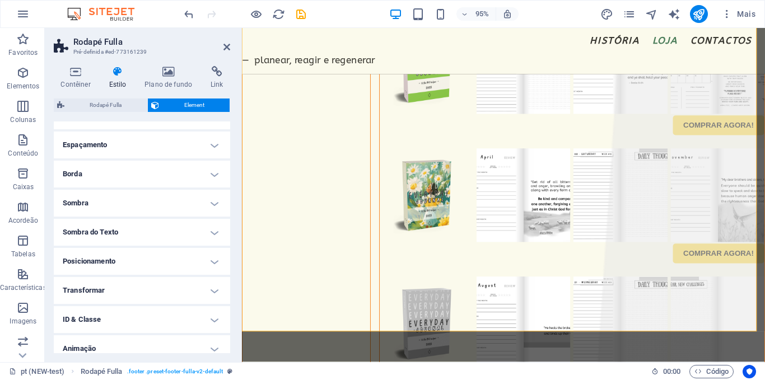
scroll to position [122, 0]
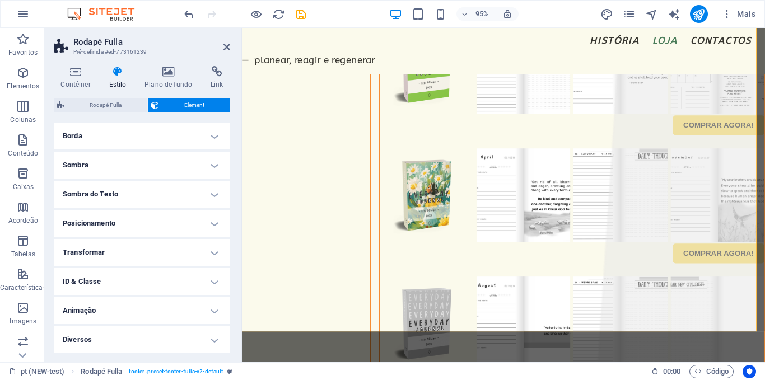
click at [96, 245] on h4 "Transformar" at bounding box center [142, 252] width 176 height 27
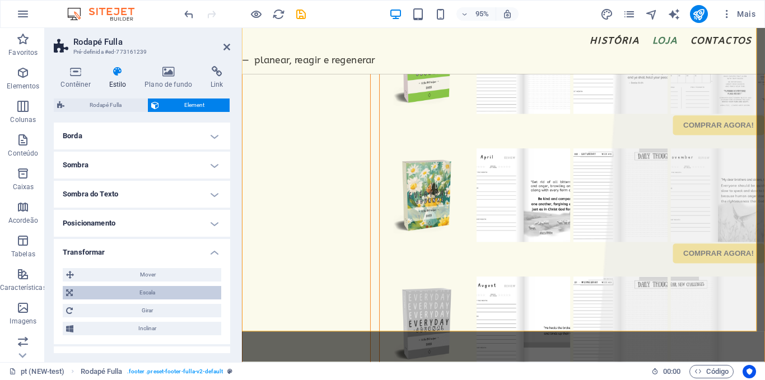
click at [140, 293] on span "Escala" at bounding box center [147, 292] width 142 height 13
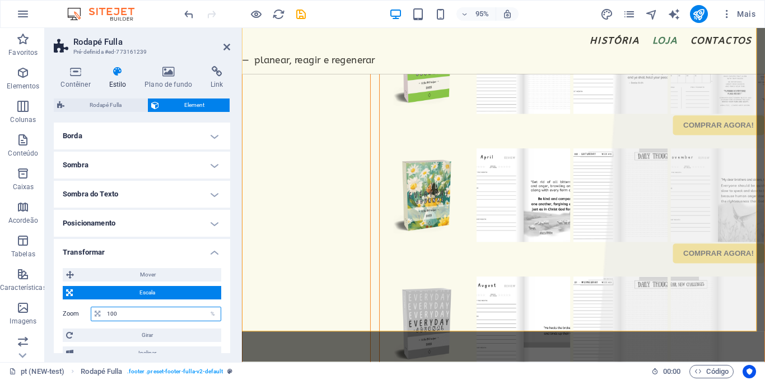
click at [131, 308] on input "100" at bounding box center [162, 314] width 117 height 13
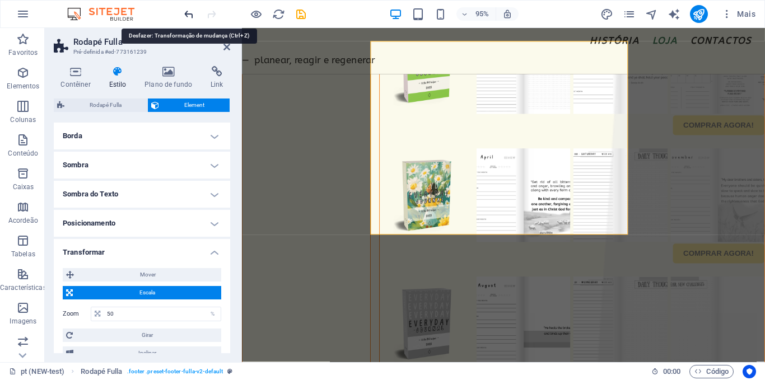
click at [185, 16] on icon "undo" at bounding box center [189, 14] width 13 height 13
type input "100"
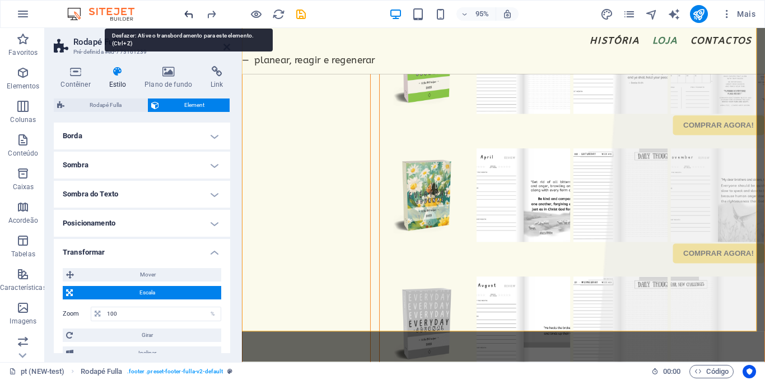
click at [185, 16] on icon "undo" at bounding box center [189, 14] width 13 height 13
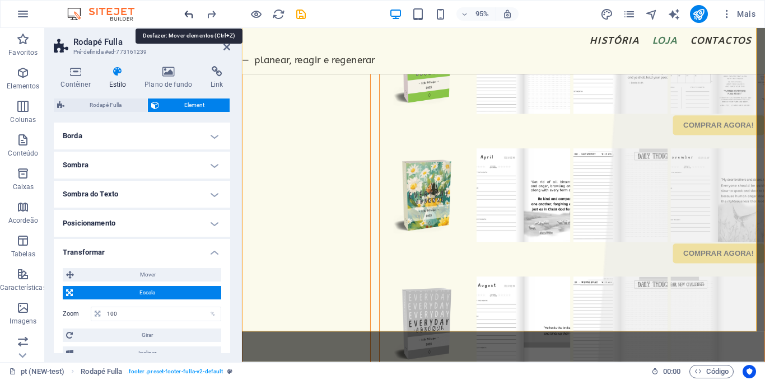
click at [185, 16] on icon "undo" at bounding box center [189, 14] width 13 height 13
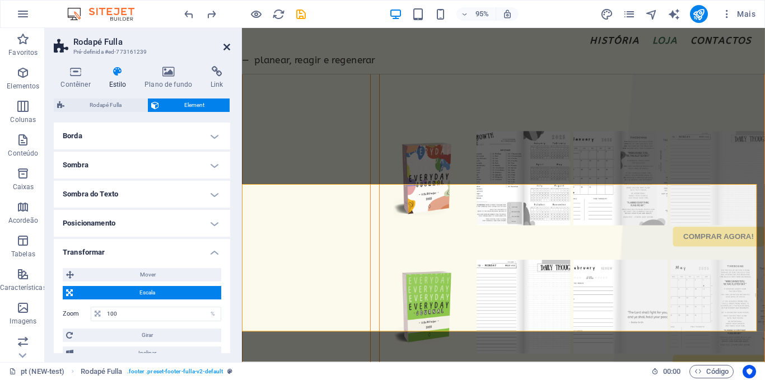
click at [229, 48] on icon at bounding box center [226, 47] width 7 height 9
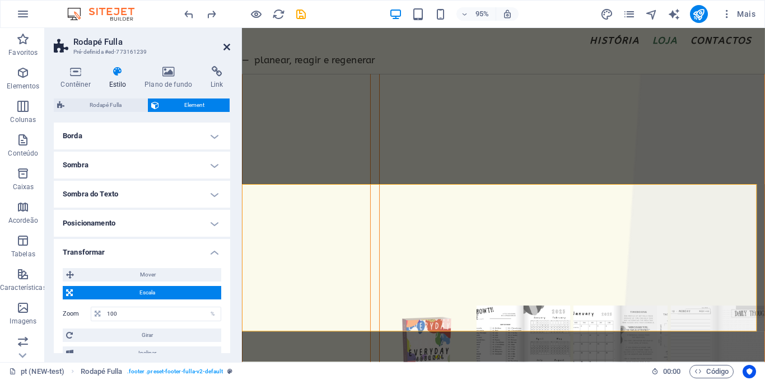
scroll to position [2823, 0]
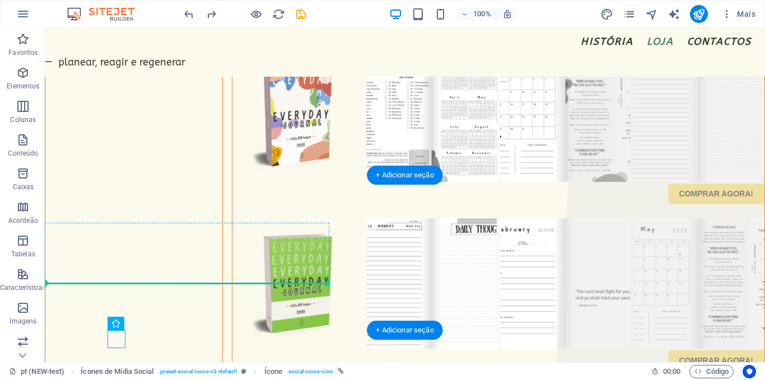
drag, startPoint x: 162, startPoint y: 350, endPoint x: 238, endPoint y: 264, distance: 115.1
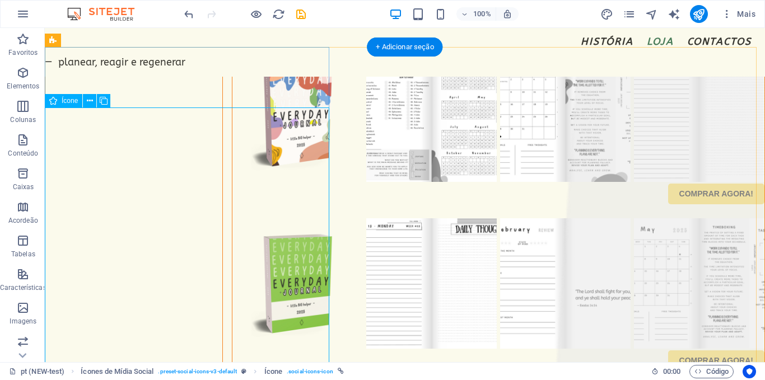
scroll to position [2951, 0]
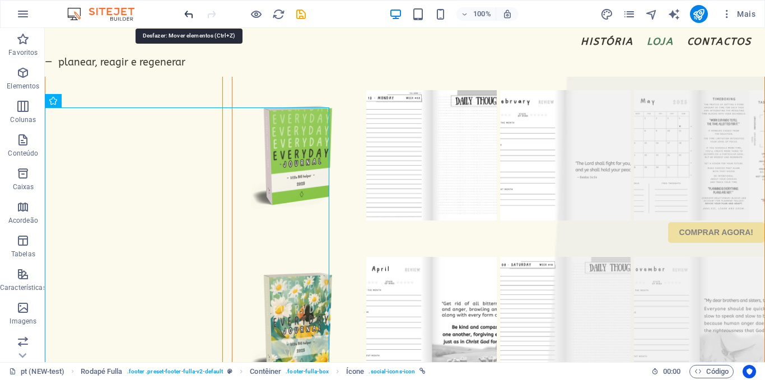
click at [191, 16] on icon "undo" at bounding box center [189, 14] width 13 height 13
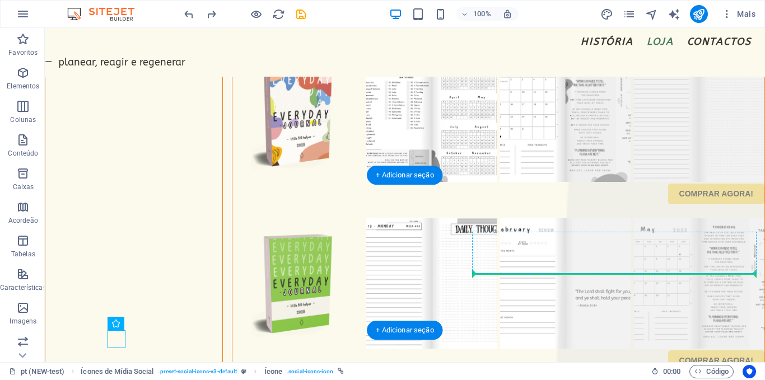
drag, startPoint x: 171, startPoint y: 350, endPoint x: 496, endPoint y: 267, distance: 335.8
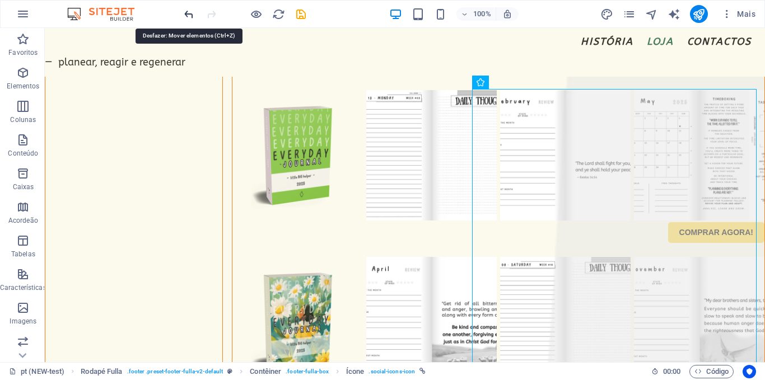
click at [185, 12] on icon "undo" at bounding box center [189, 14] width 13 height 13
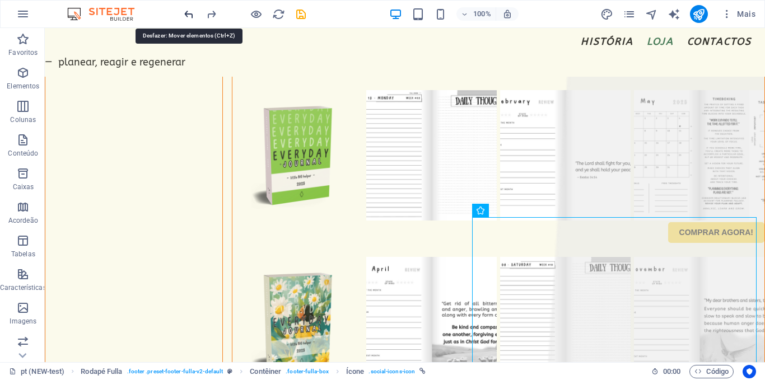
scroll to position [2823, 0]
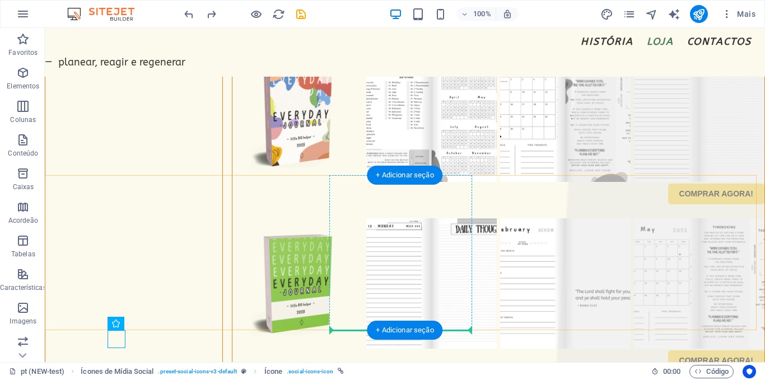
drag, startPoint x: 121, startPoint y: 322, endPoint x: 351, endPoint y: 302, distance: 231.1
drag, startPoint x: 162, startPoint y: 353, endPoint x: 364, endPoint y: 306, distance: 207.1
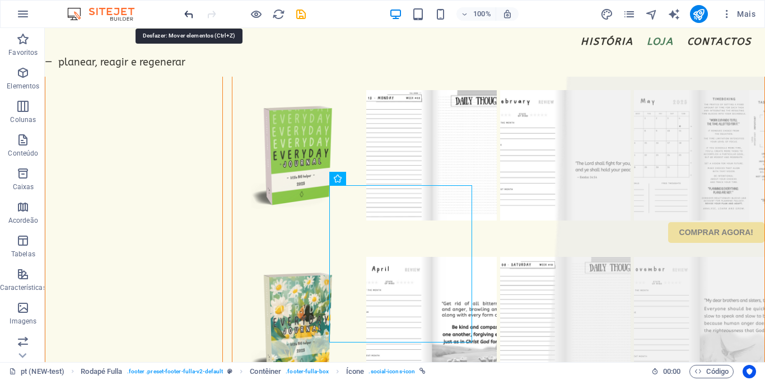
click at [185, 8] on icon "undo" at bounding box center [189, 14] width 13 height 13
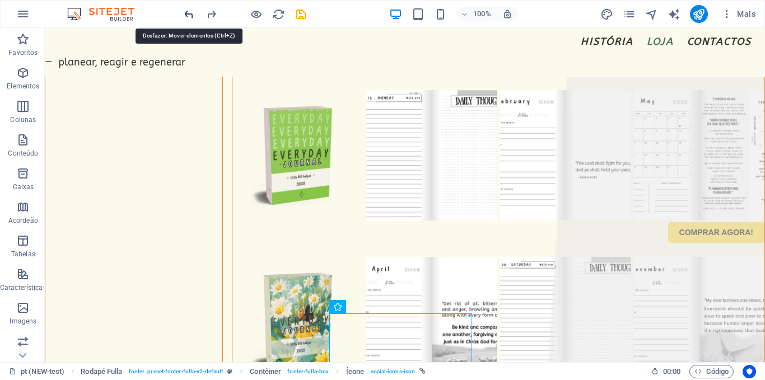
scroll to position [2823, 0]
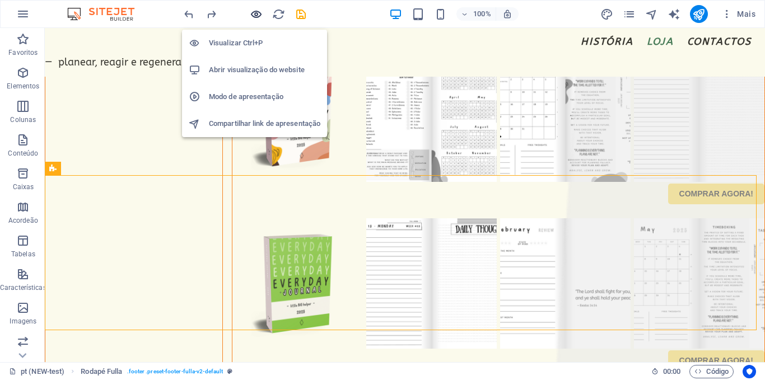
click at [260, 13] on icon "button" at bounding box center [256, 14] width 13 height 13
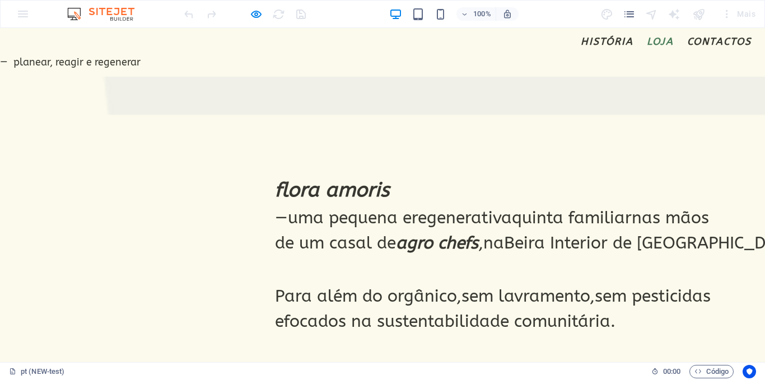
scroll to position [850, 0]
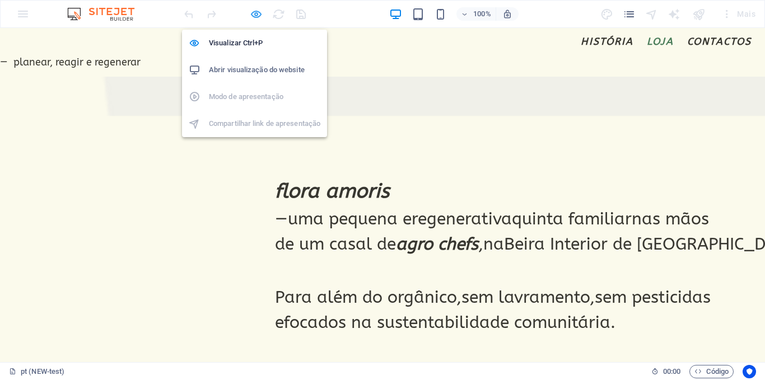
click at [250, 12] on icon "button" at bounding box center [256, 14] width 13 height 13
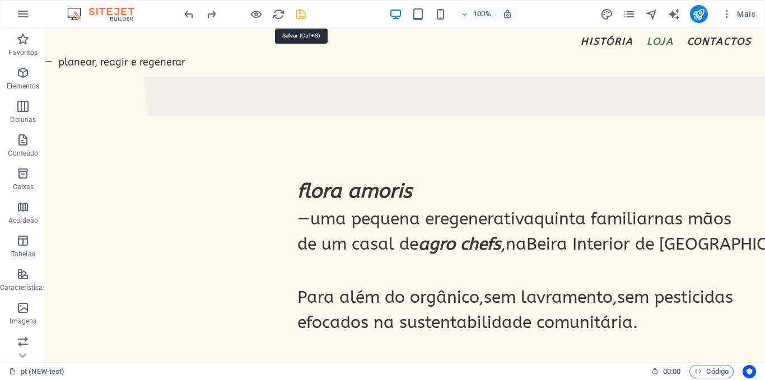
click at [304, 14] on icon "save" at bounding box center [301, 14] width 13 height 13
